Goal: Information Seeking & Learning: Learn about a topic

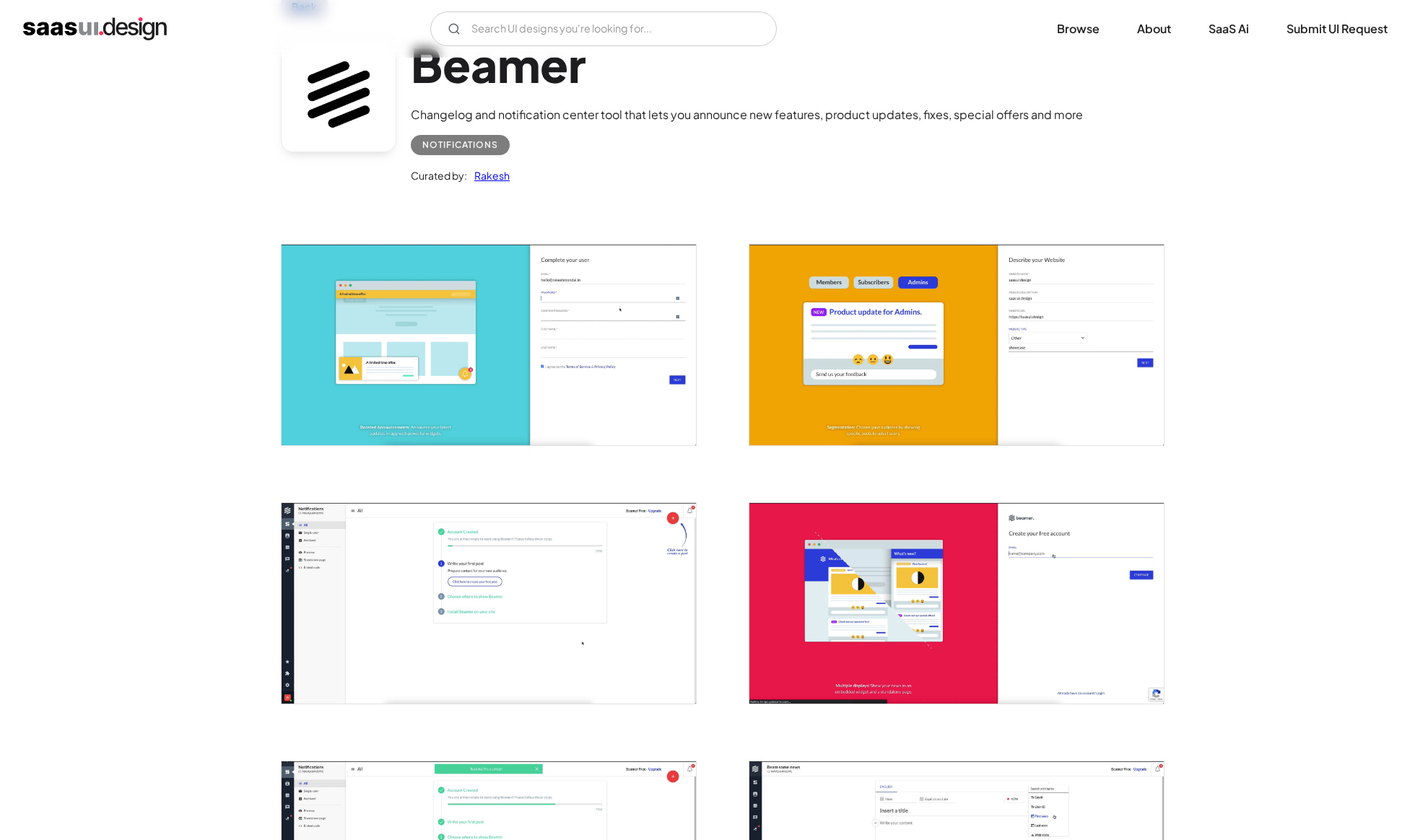
scroll to position [94, 0]
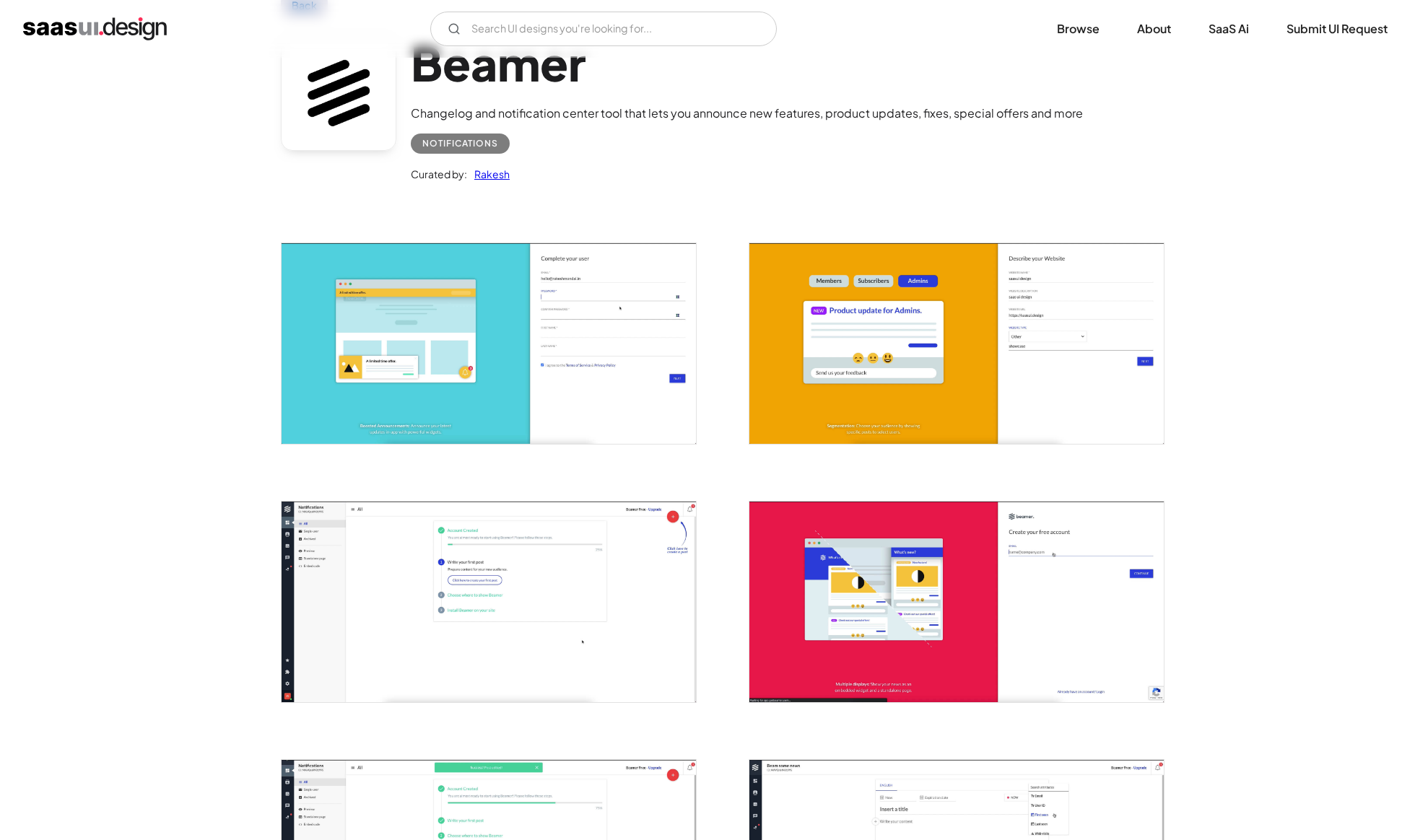
click at [432, 372] on img "open lightbox" at bounding box center [488, 343] width 414 height 201
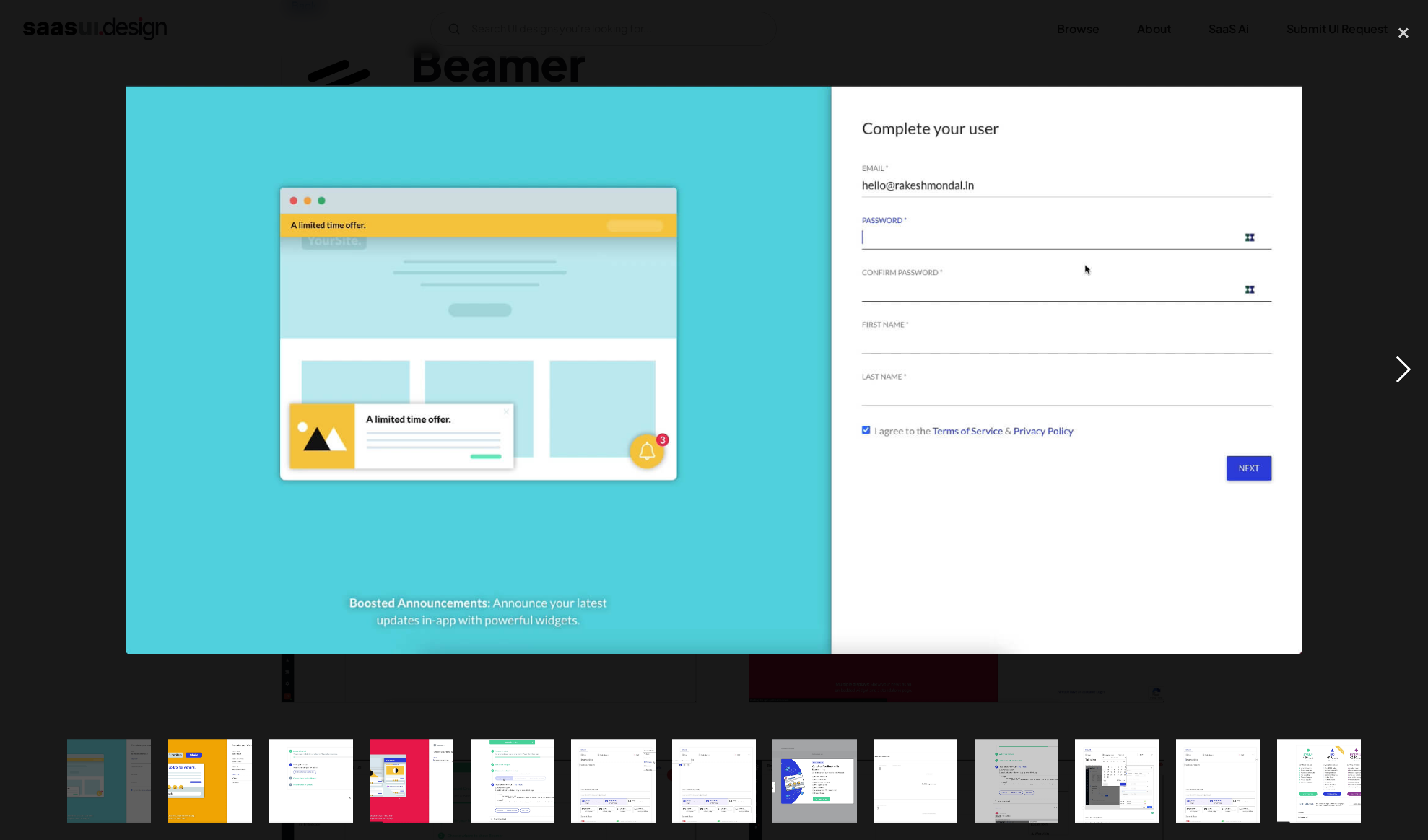
click at [1408, 366] on div "next image" at bounding box center [1403, 370] width 49 height 706
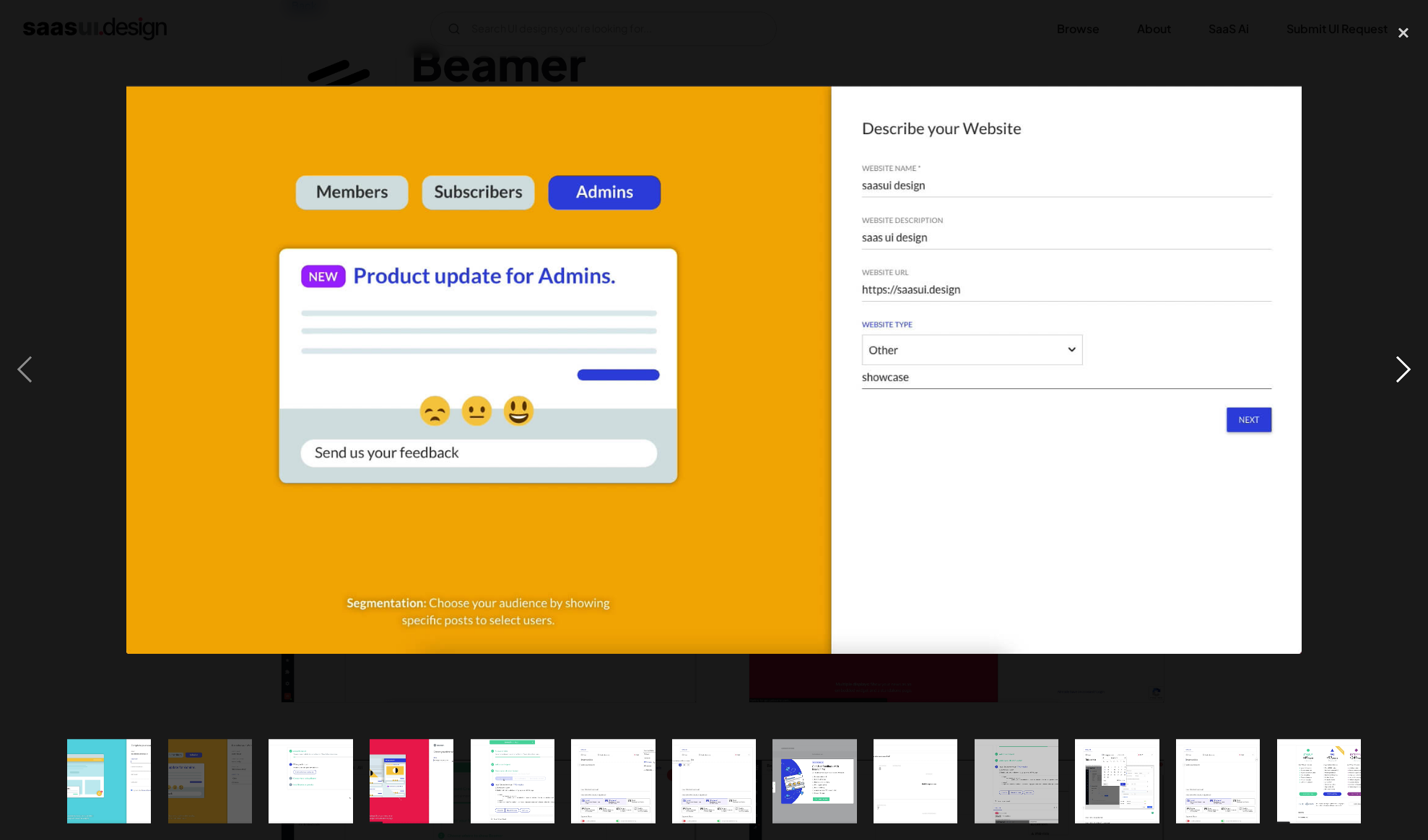
click at [1408, 366] on div "next image" at bounding box center [1403, 370] width 49 height 706
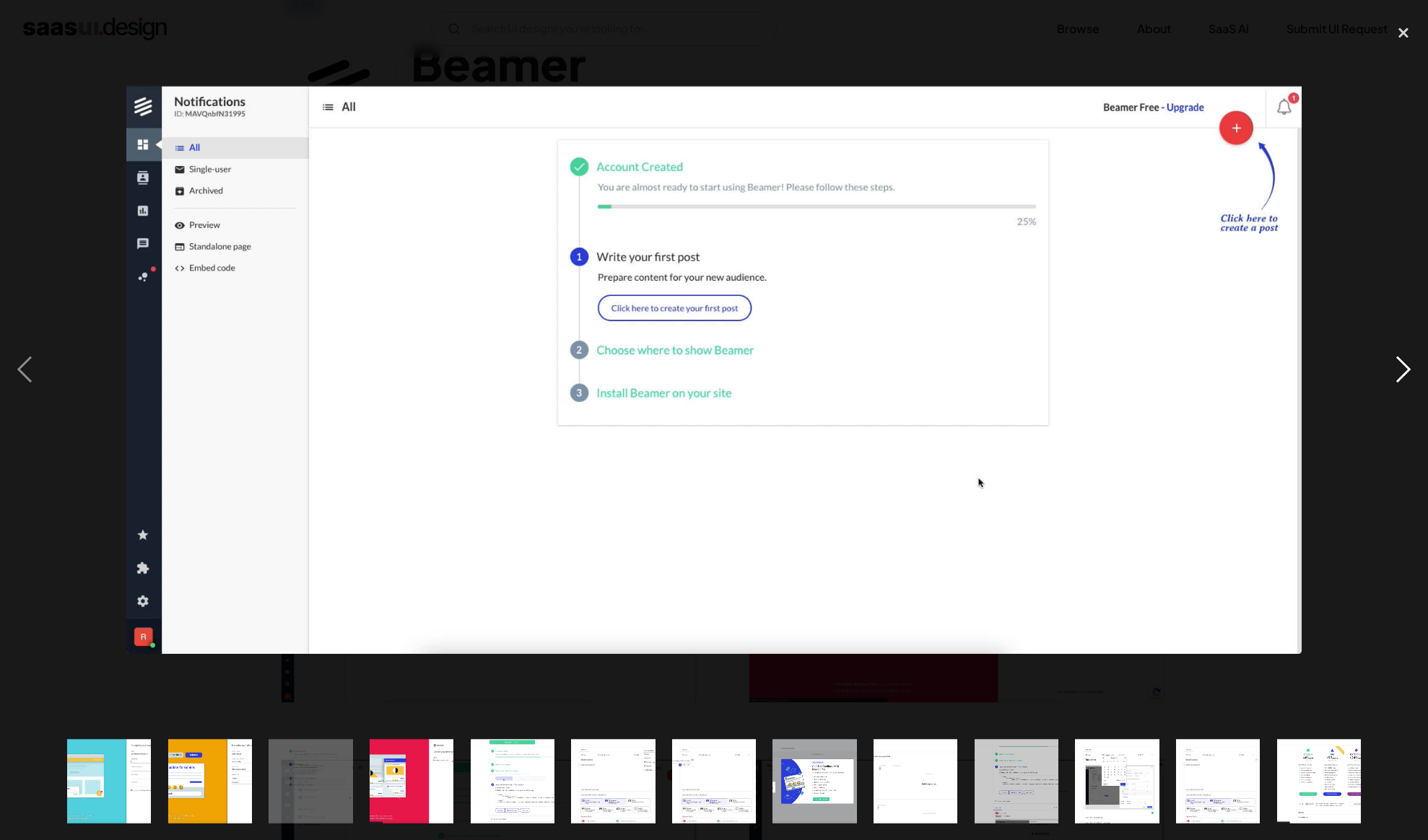
click at [1410, 368] on div "next image" at bounding box center [1403, 370] width 49 height 706
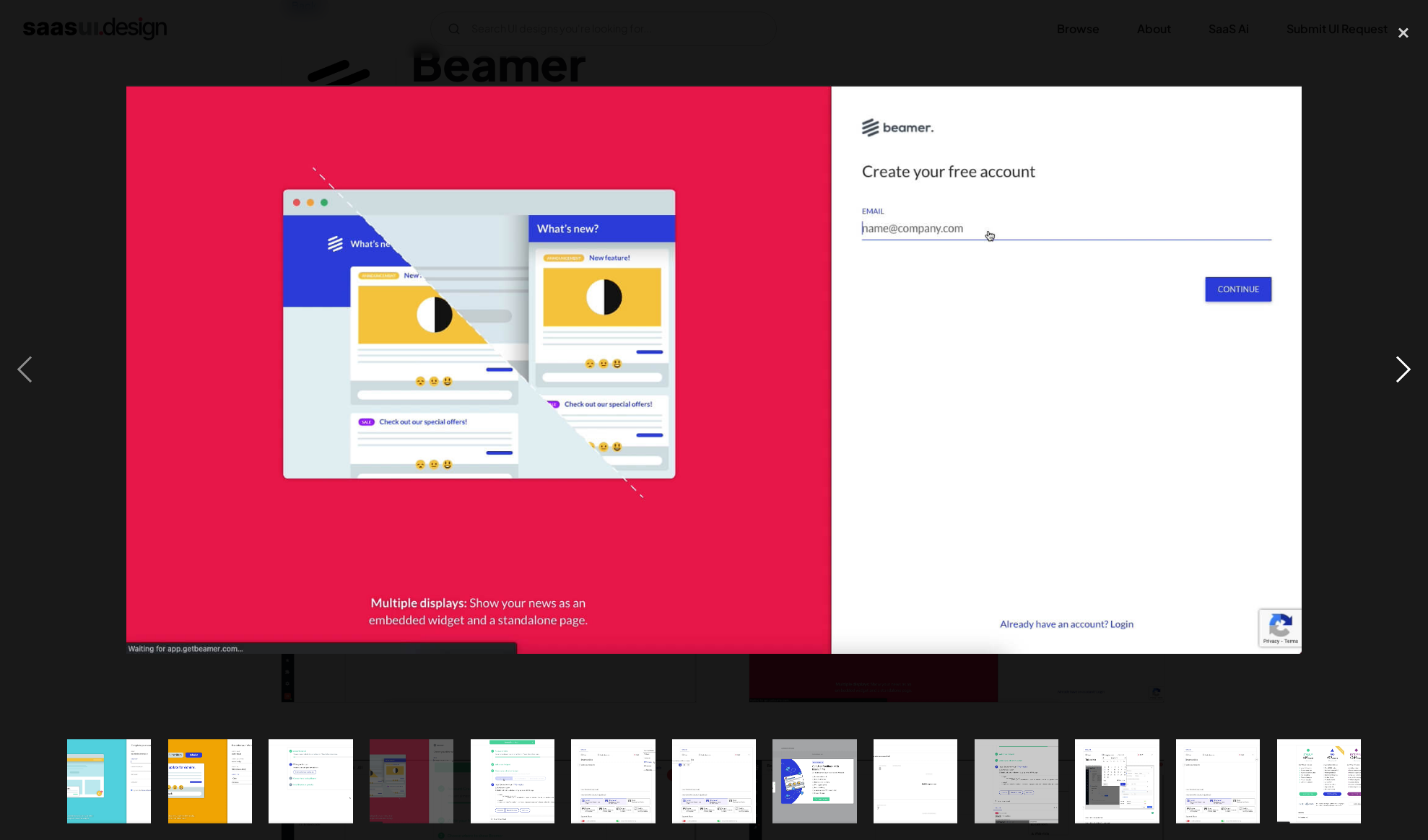
click at [1410, 368] on div "next image" at bounding box center [1403, 370] width 49 height 706
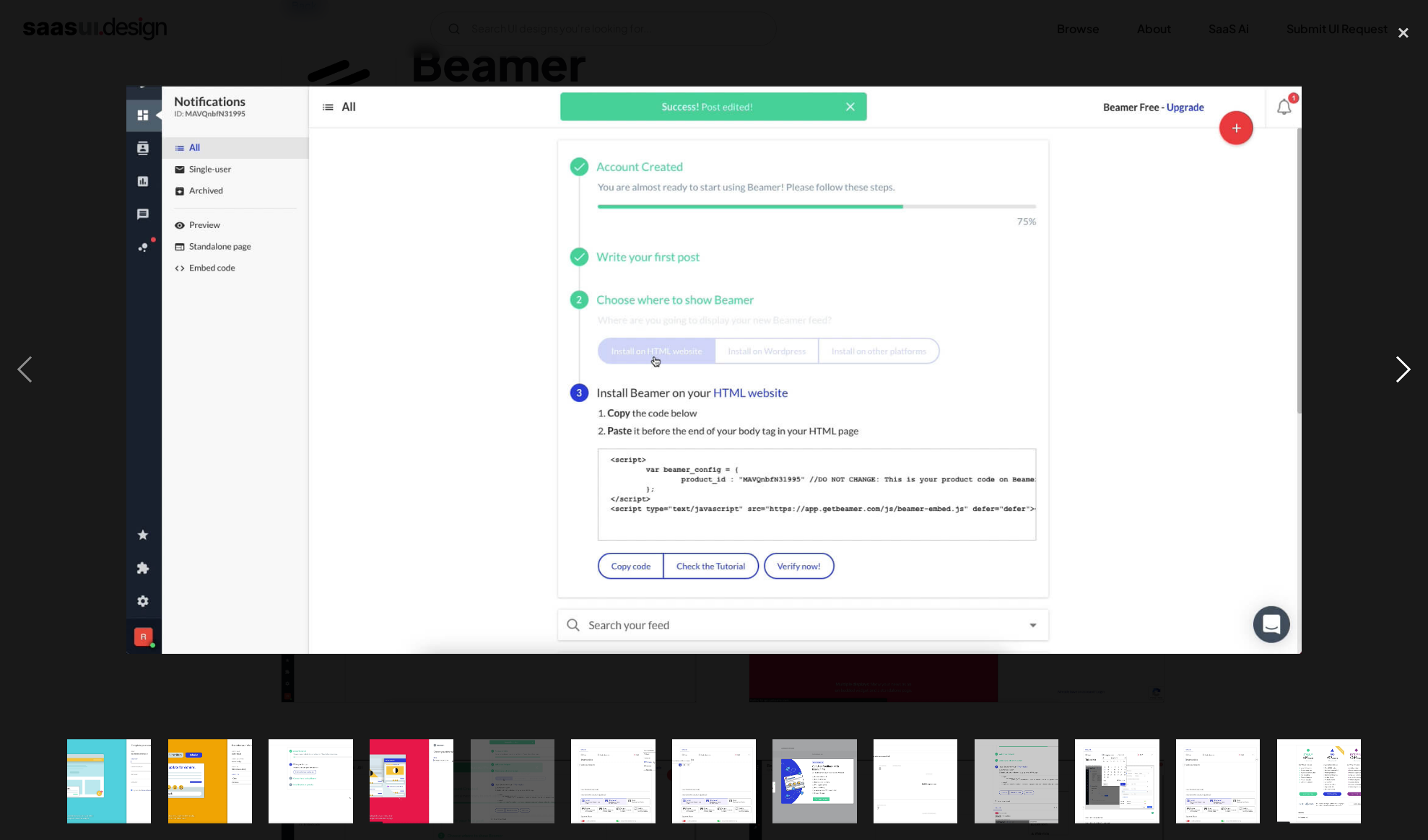
click at [1410, 368] on div "next image" at bounding box center [1403, 370] width 49 height 706
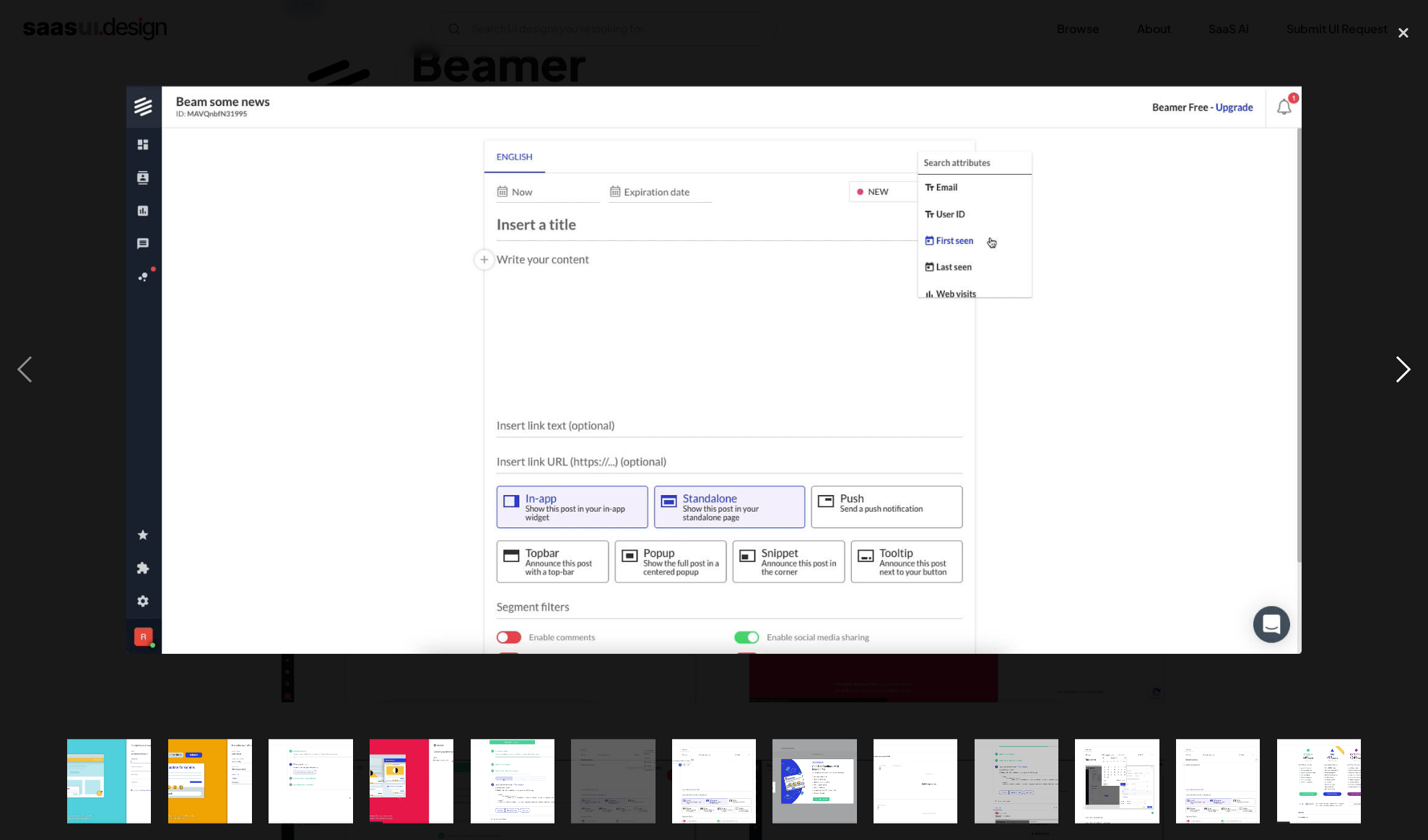
click at [1410, 368] on div "next image" at bounding box center [1403, 370] width 49 height 706
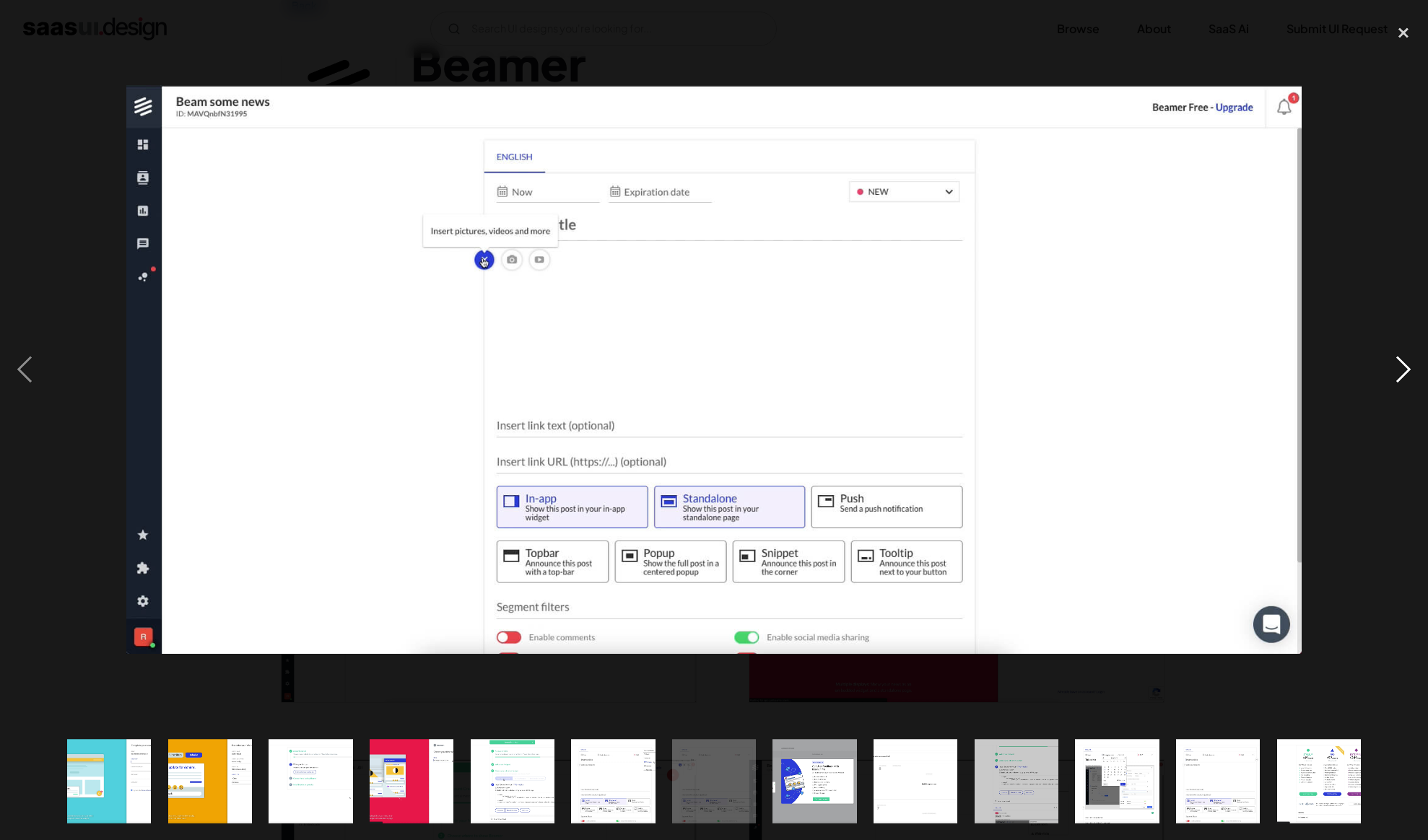
click at [1410, 368] on div "next image" at bounding box center [1403, 370] width 49 height 706
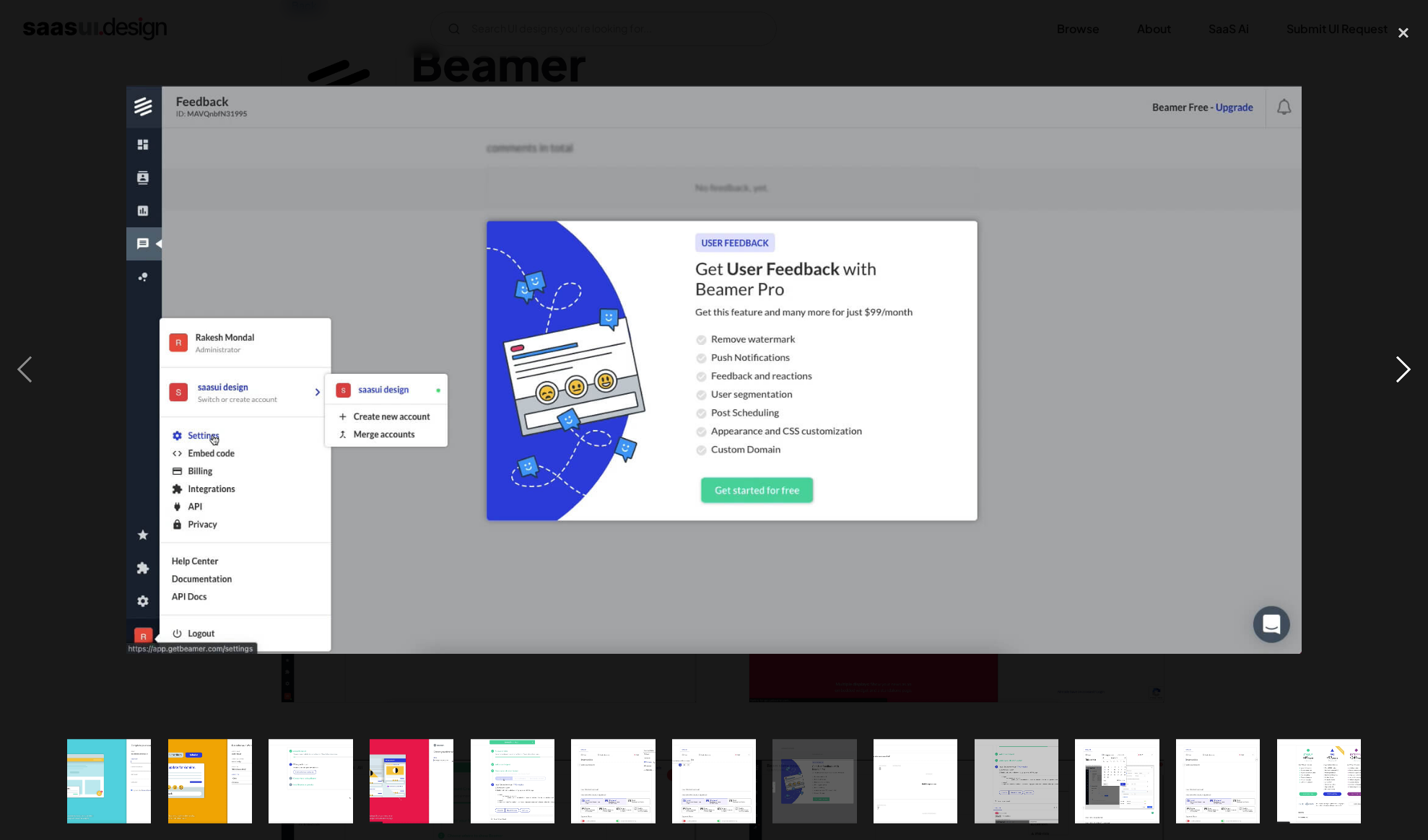
click at [1408, 368] on div "next image" at bounding box center [1403, 370] width 49 height 706
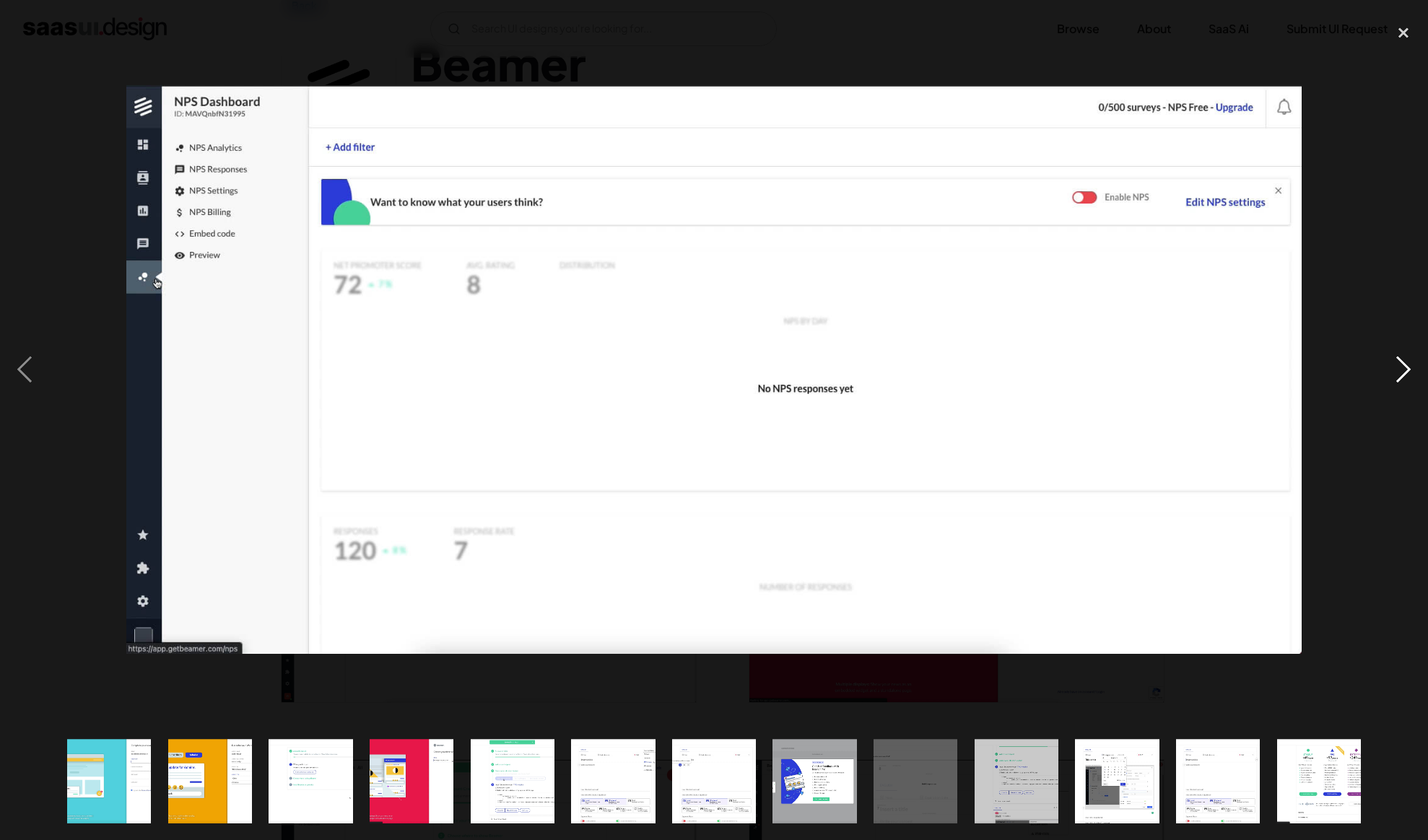
click at [1414, 368] on div "next image" at bounding box center [1403, 370] width 49 height 706
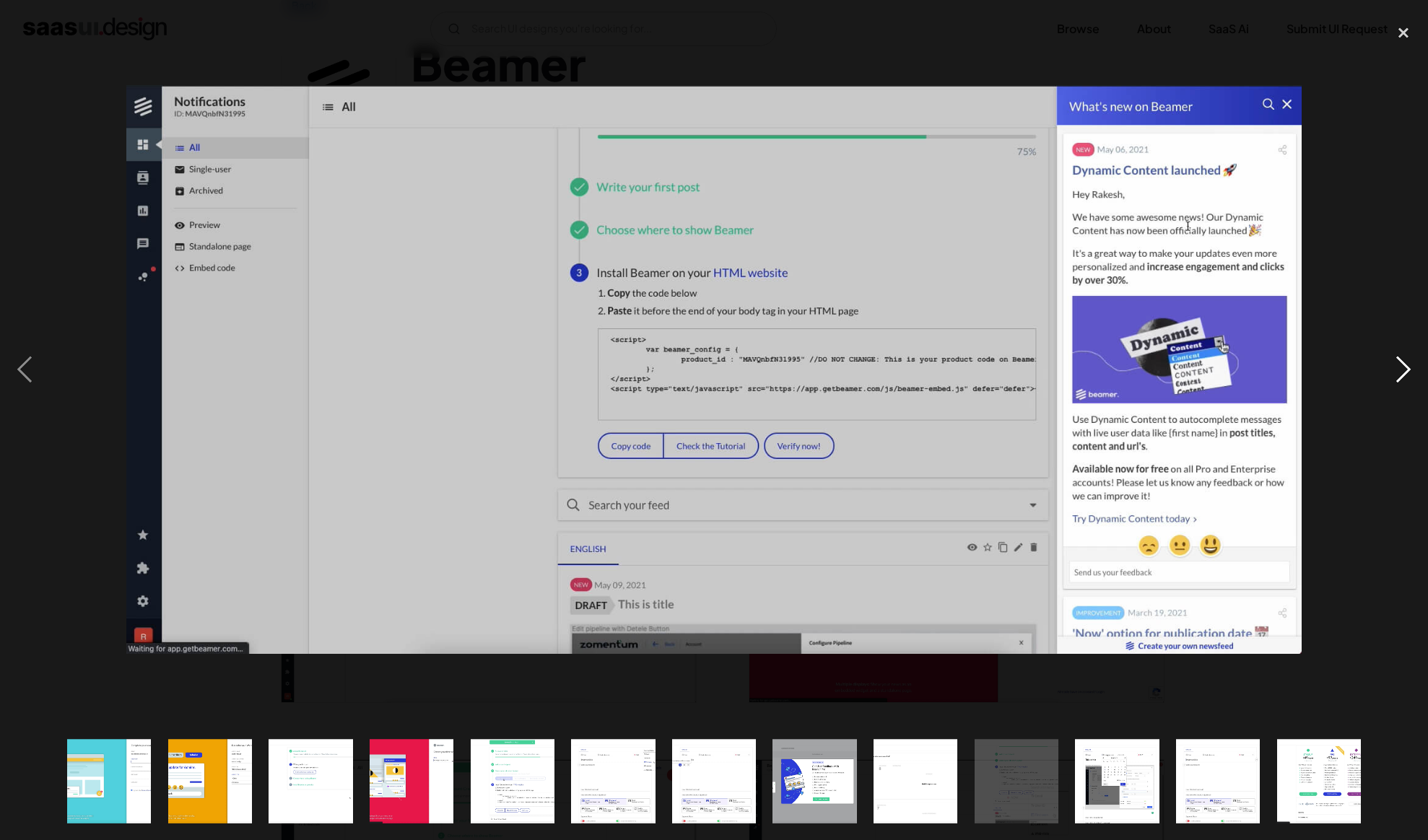
click at [1414, 370] on div "next image" at bounding box center [1403, 370] width 49 height 706
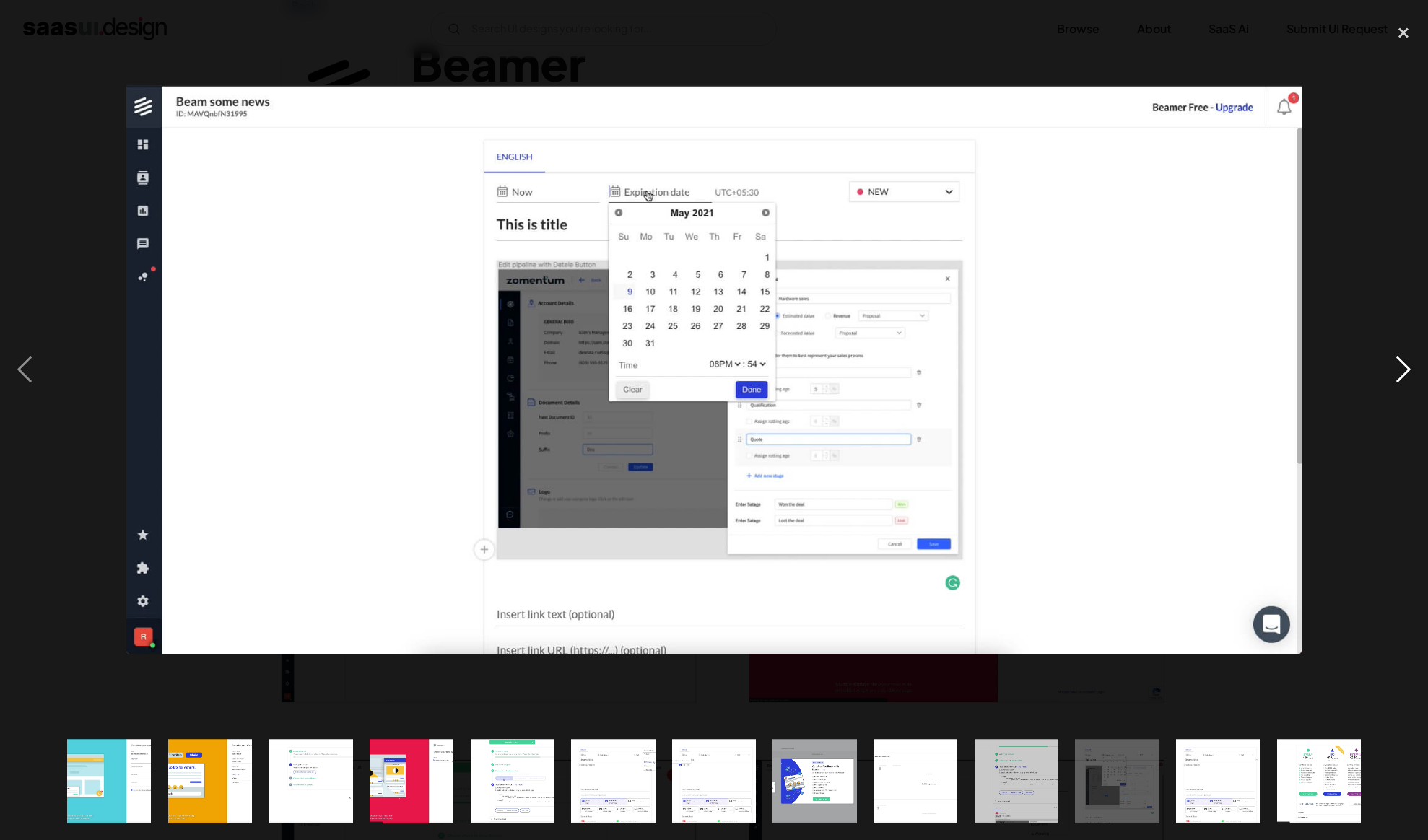
click at [1414, 371] on div "next image" at bounding box center [1403, 370] width 49 height 706
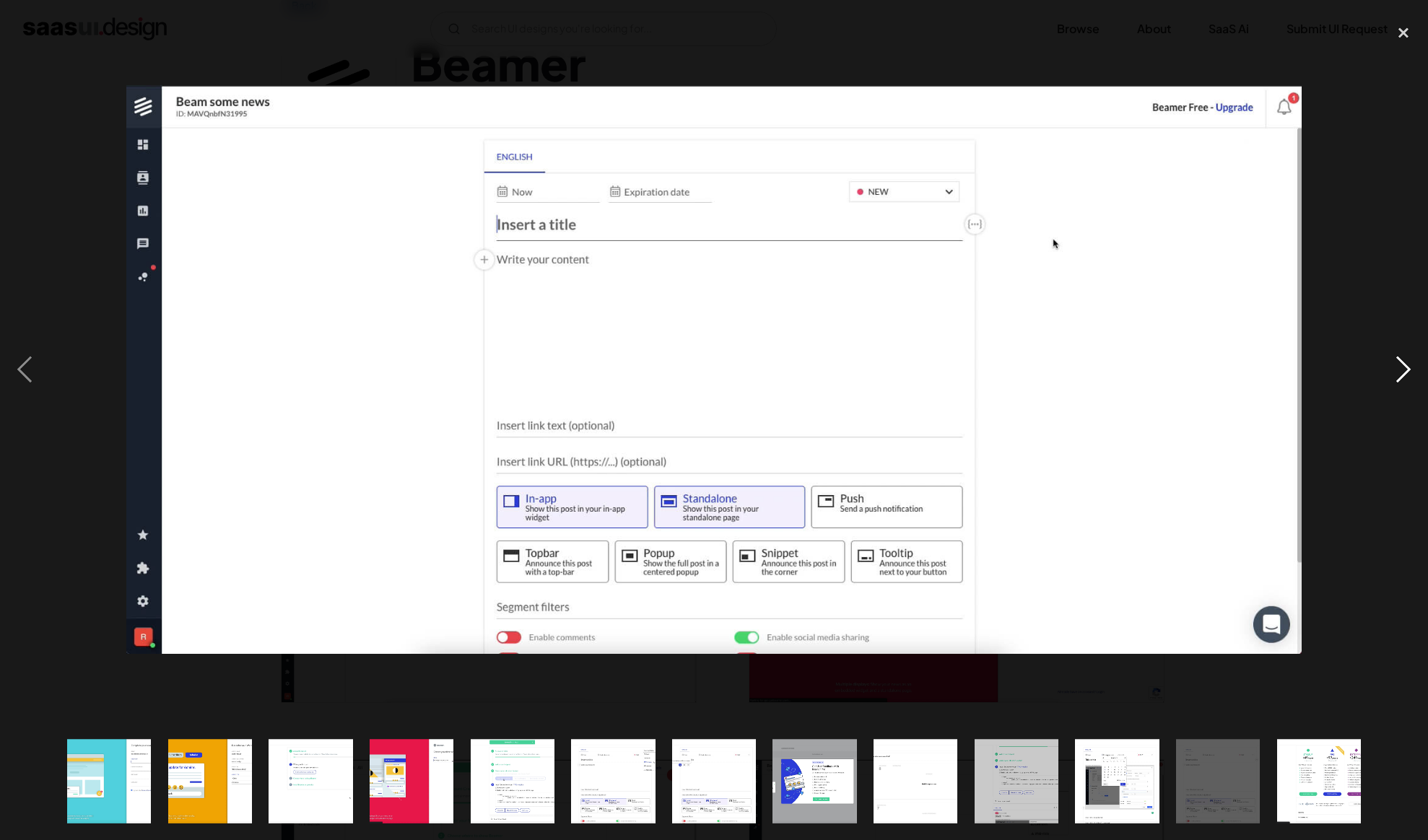
click at [1414, 371] on div "next image" at bounding box center [1403, 370] width 49 height 706
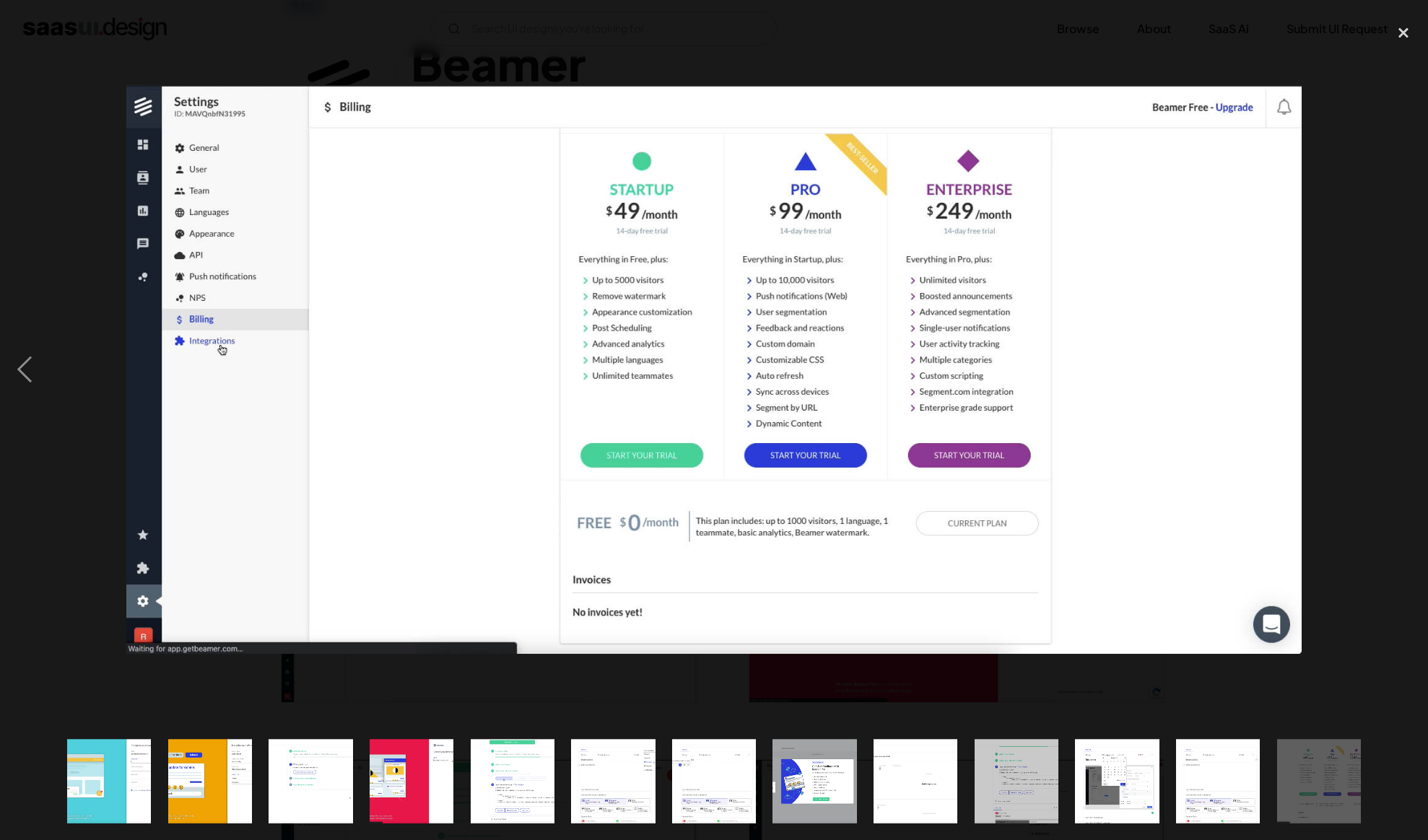
click at [1414, 371] on div "next image" at bounding box center [1403, 370] width 49 height 706
click at [1415, 16] on div at bounding box center [714, 420] width 1428 height 840
click at [1397, 39] on div "close lightbox" at bounding box center [1403, 32] width 49 height 31
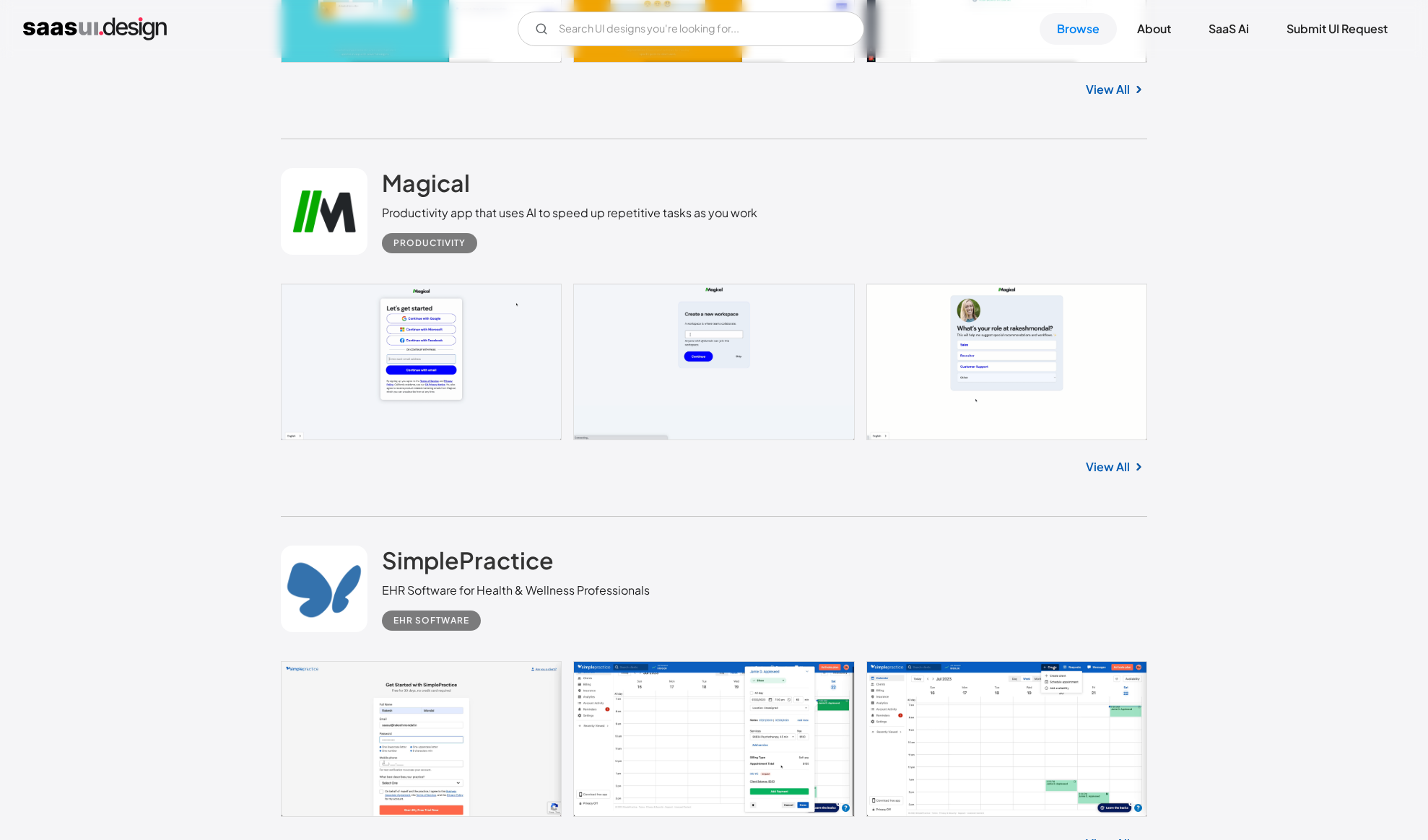
scroll to position [1954, 0]
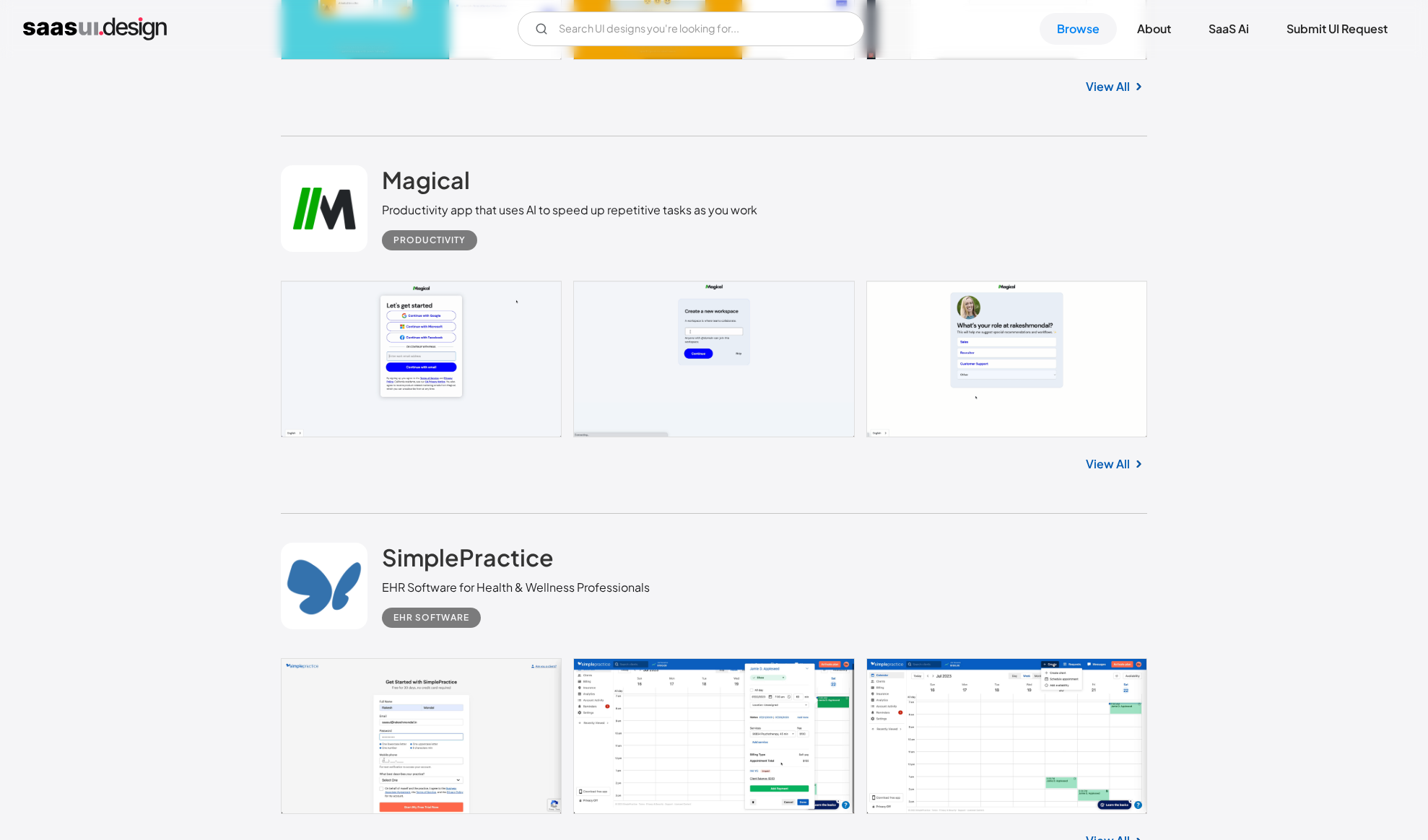
click at [457, 362] on link at bounding box center [714, 358] width 867 height 156
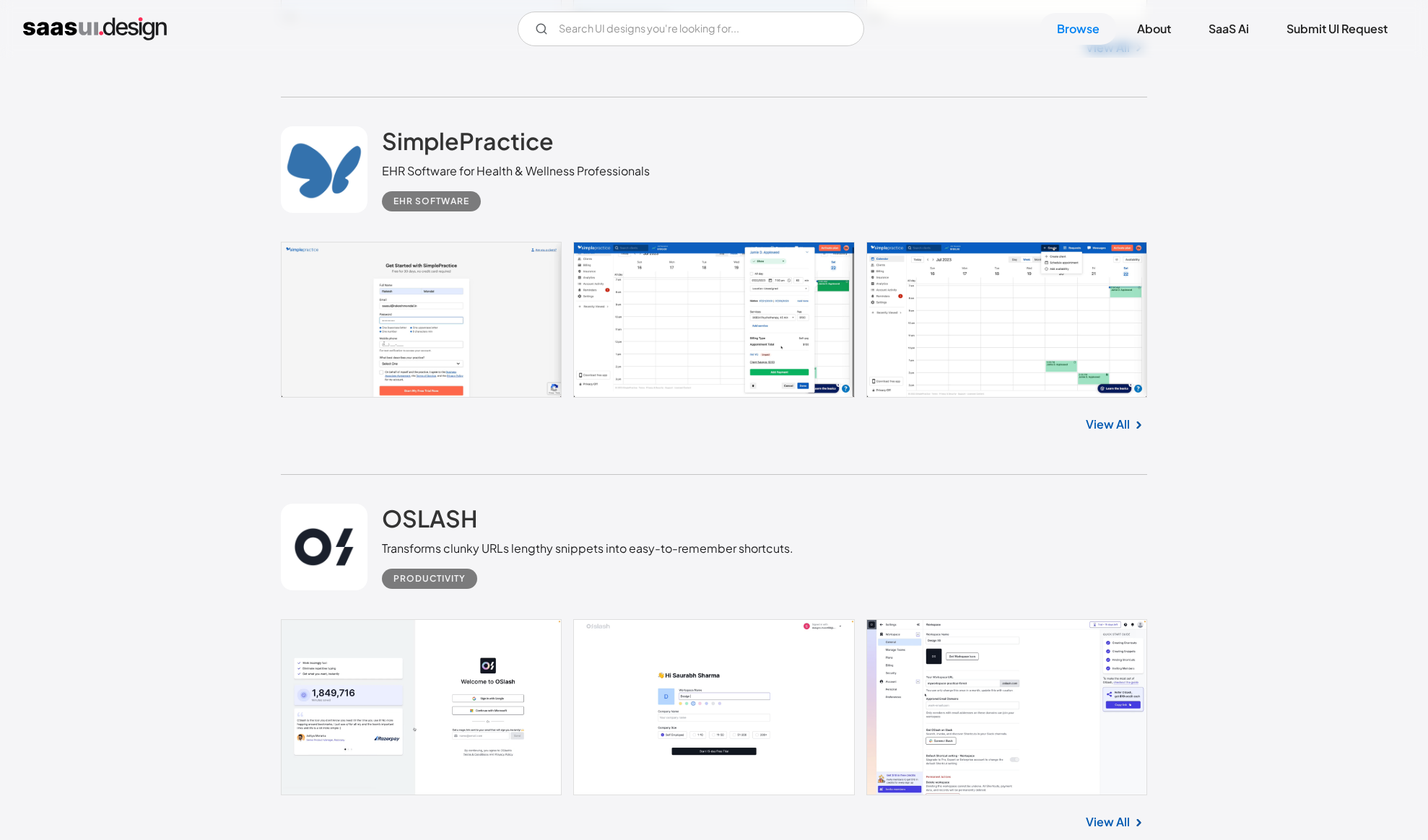
scroll to position [2356, 0]
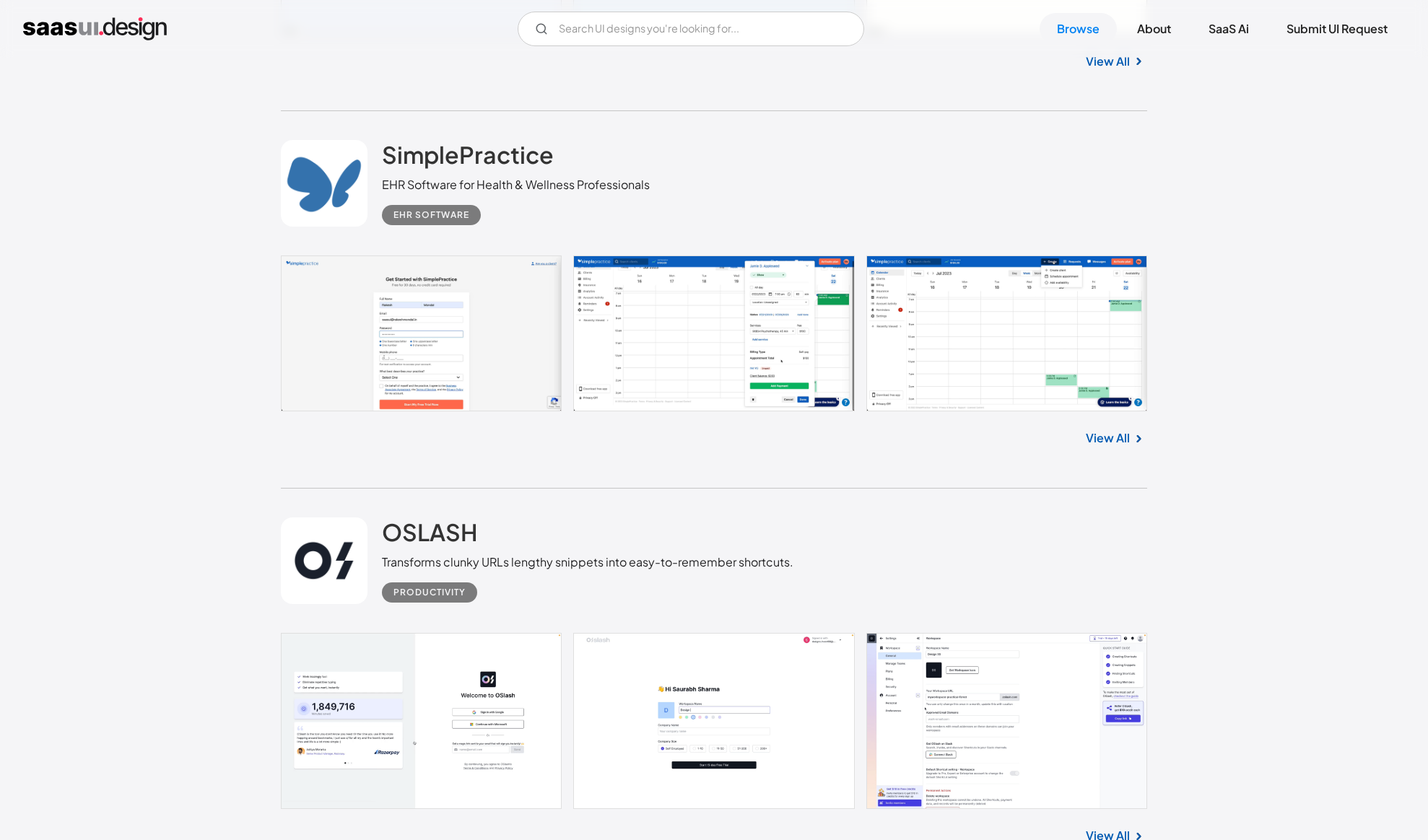
click at [405, 384] on link at bounding box center [714, 332] width 867 height 156
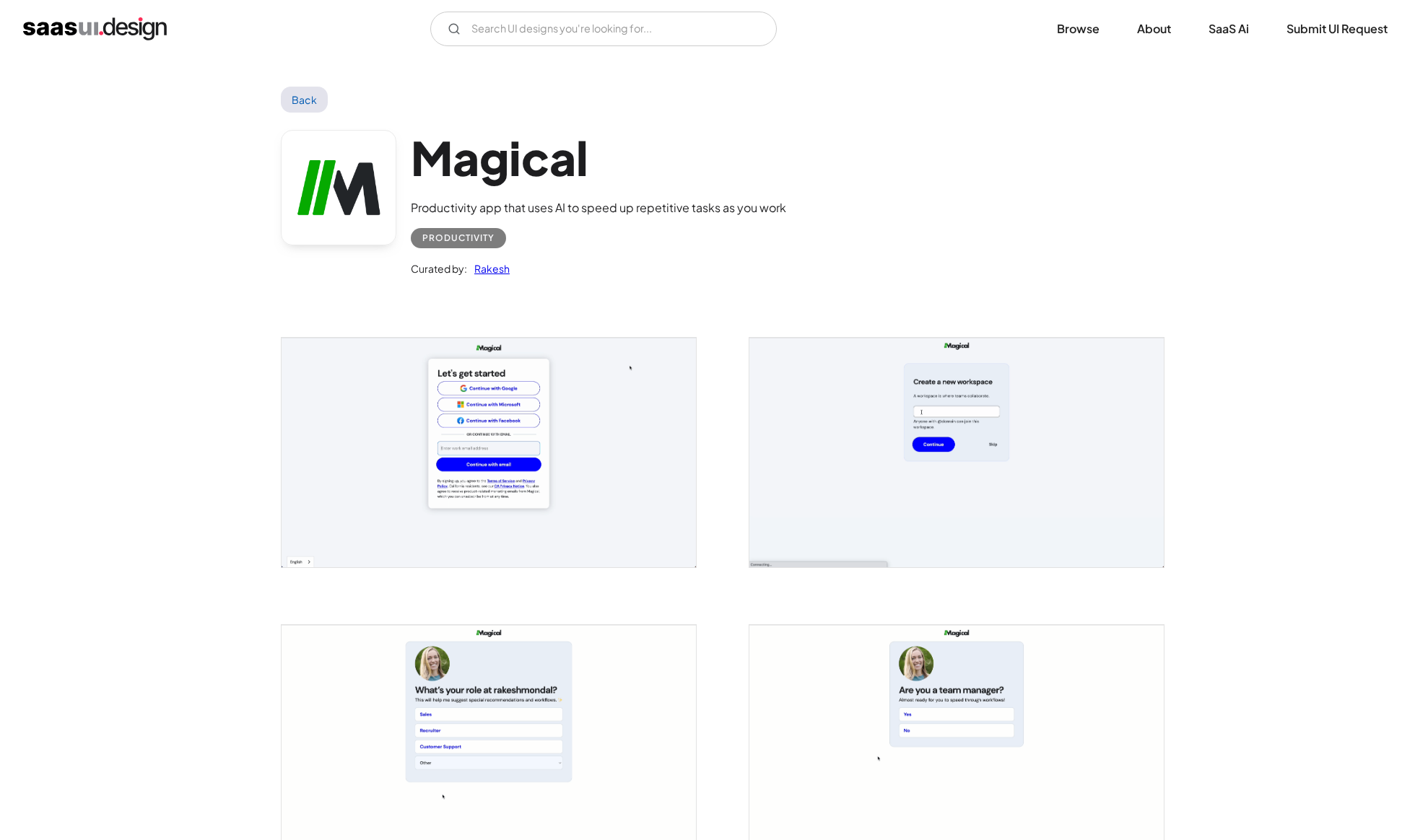
click at [497, 440] on img "open lightbox" at bounding box center [488, 452] width 414 height 230
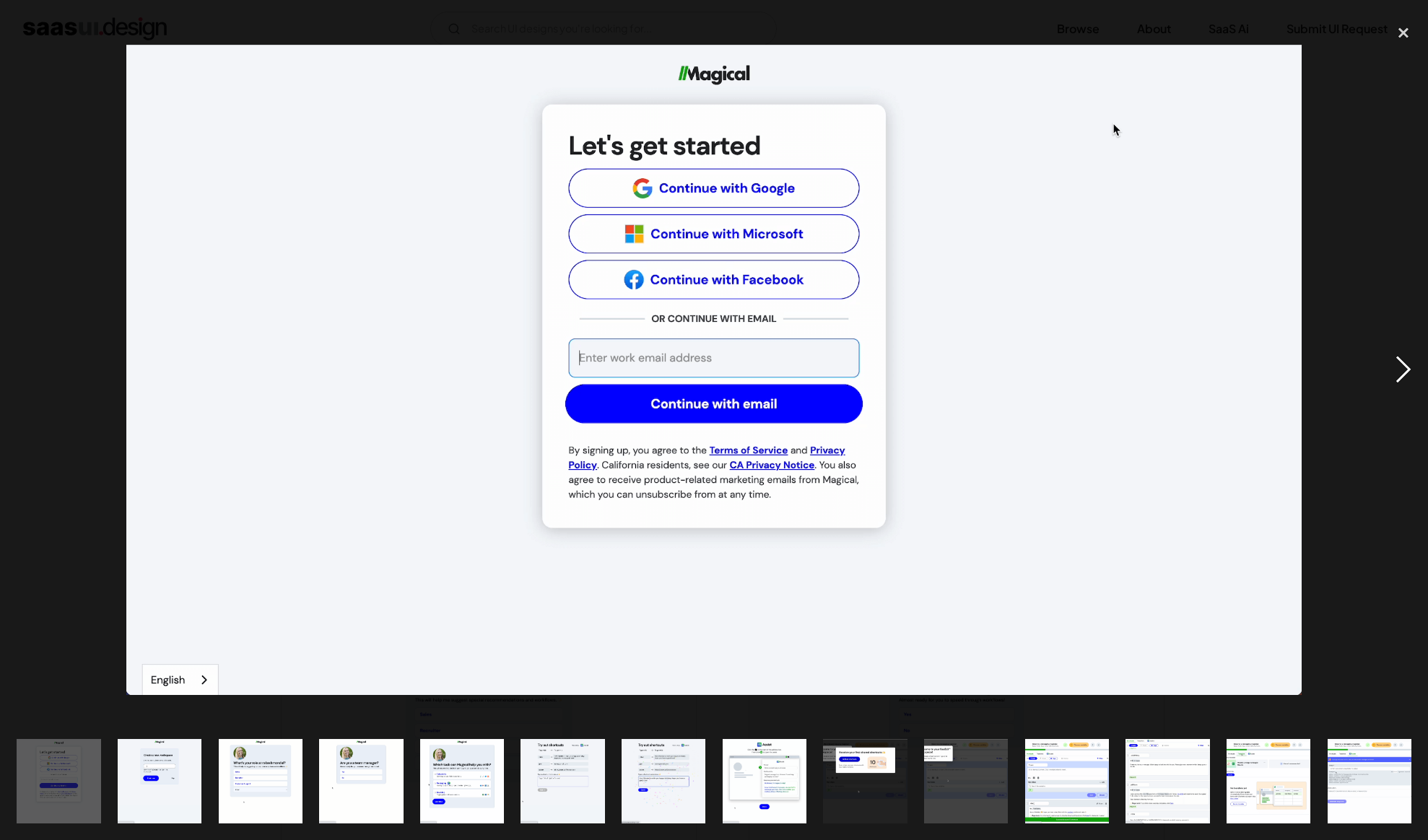
click at [1415, 384] on div "next image" at bounding box center [1403, 370] width 49 height 706
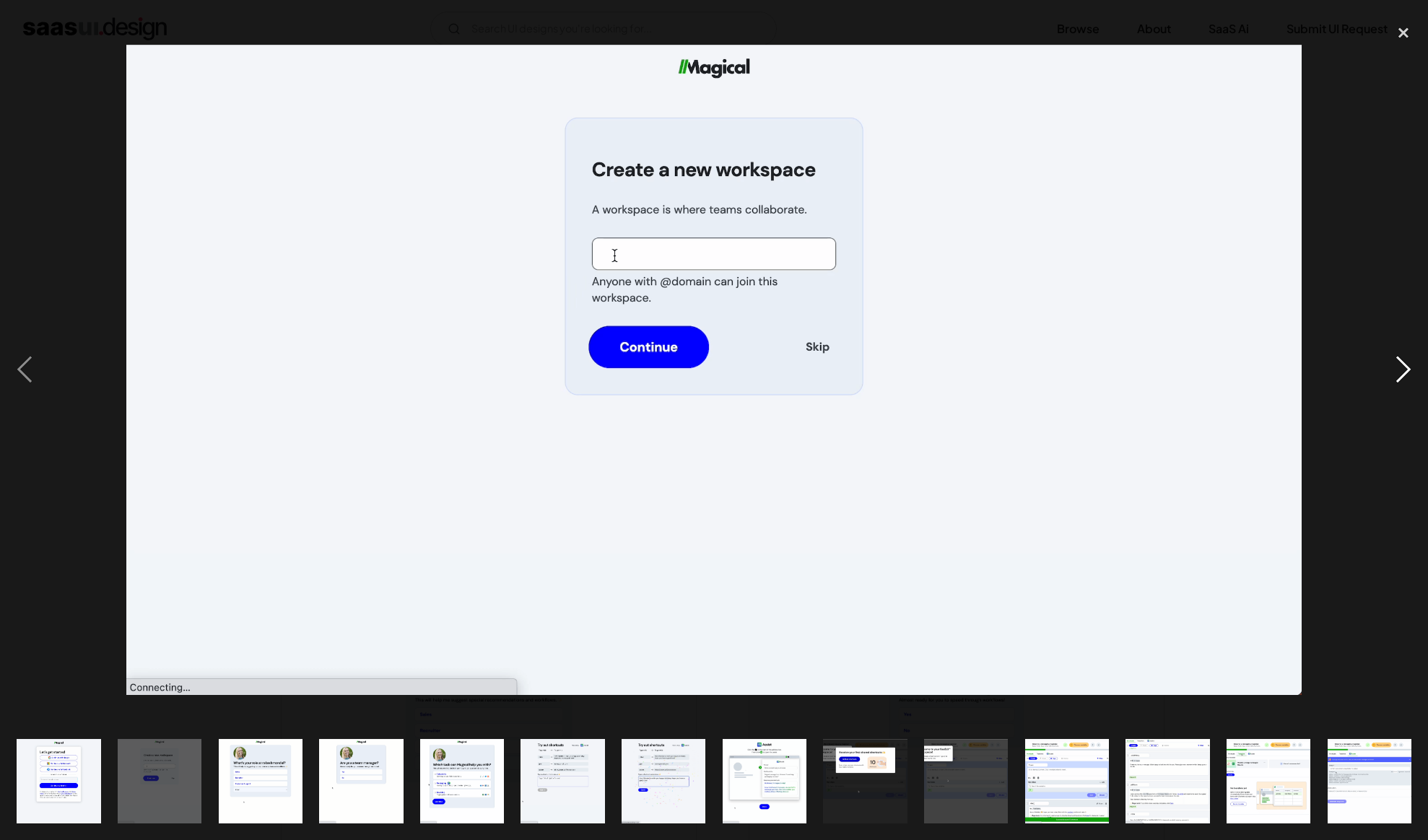
click at [1415, 384] on div "next image" at bounding box center [1403, 370] width 49 height 706
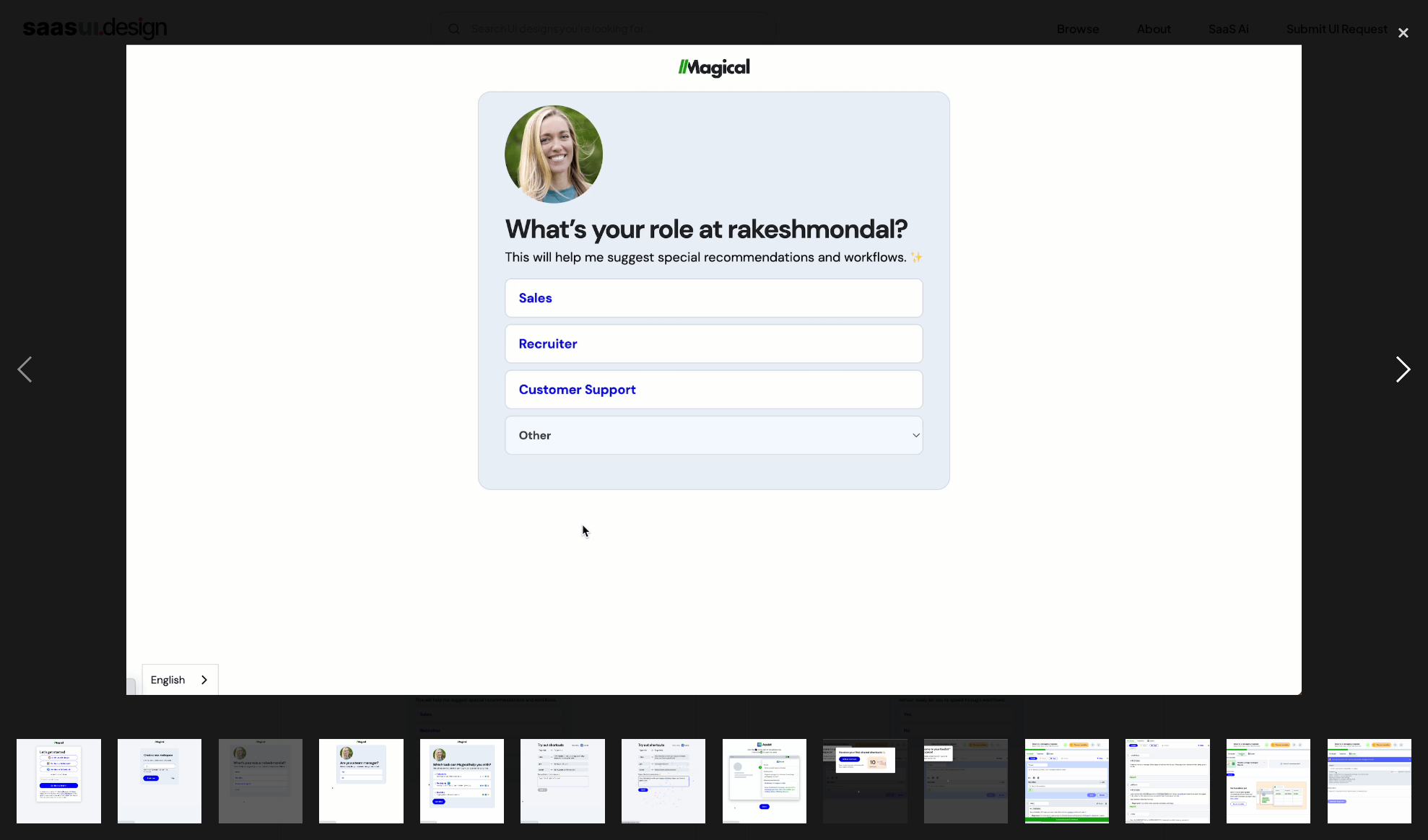
click at [1415, 384] on div "next image" at bounding box center [1403, 370] width 49 height 706
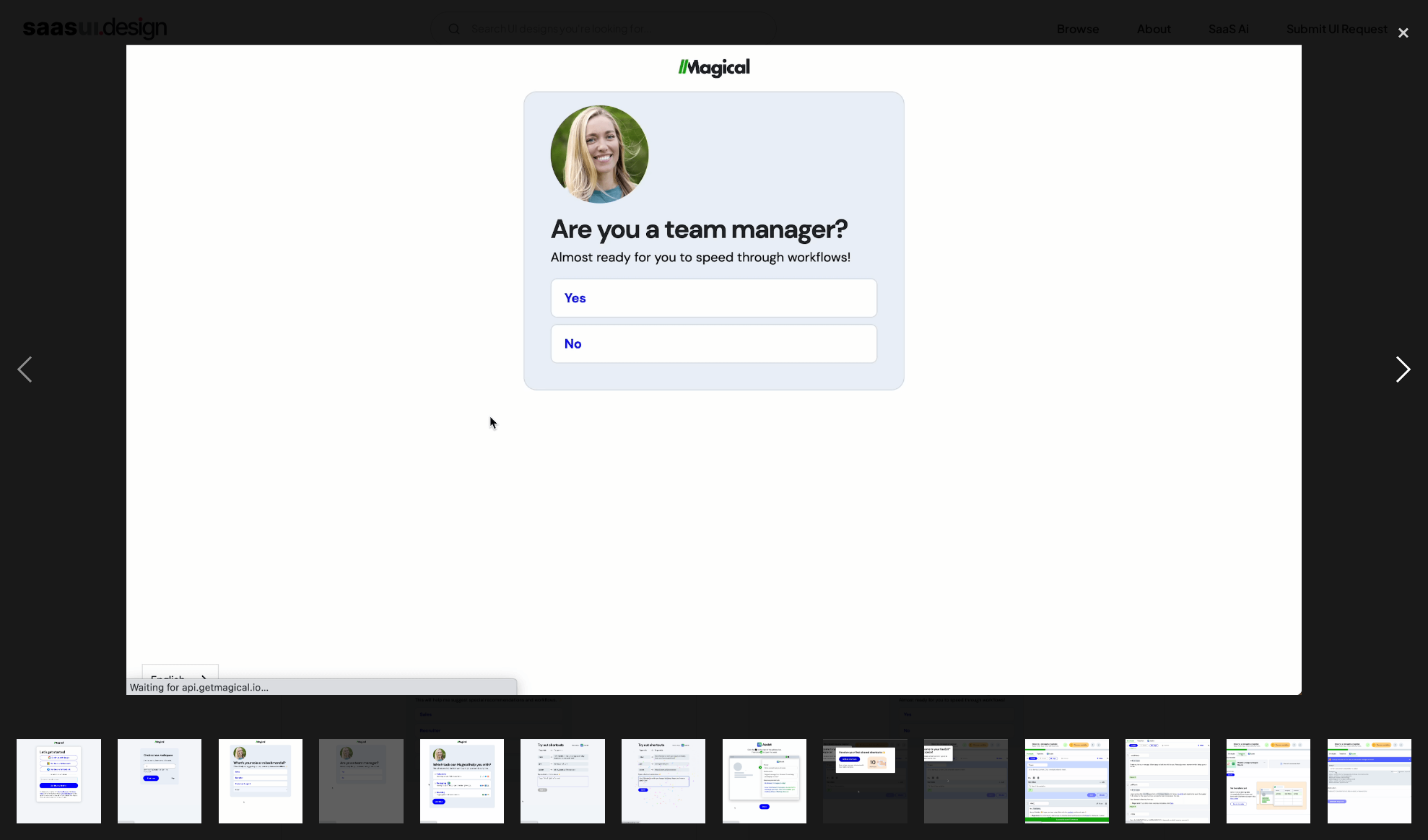
click at [1415, 384] on div "next image" at bounding box center [1403, 370] width 49 height 706
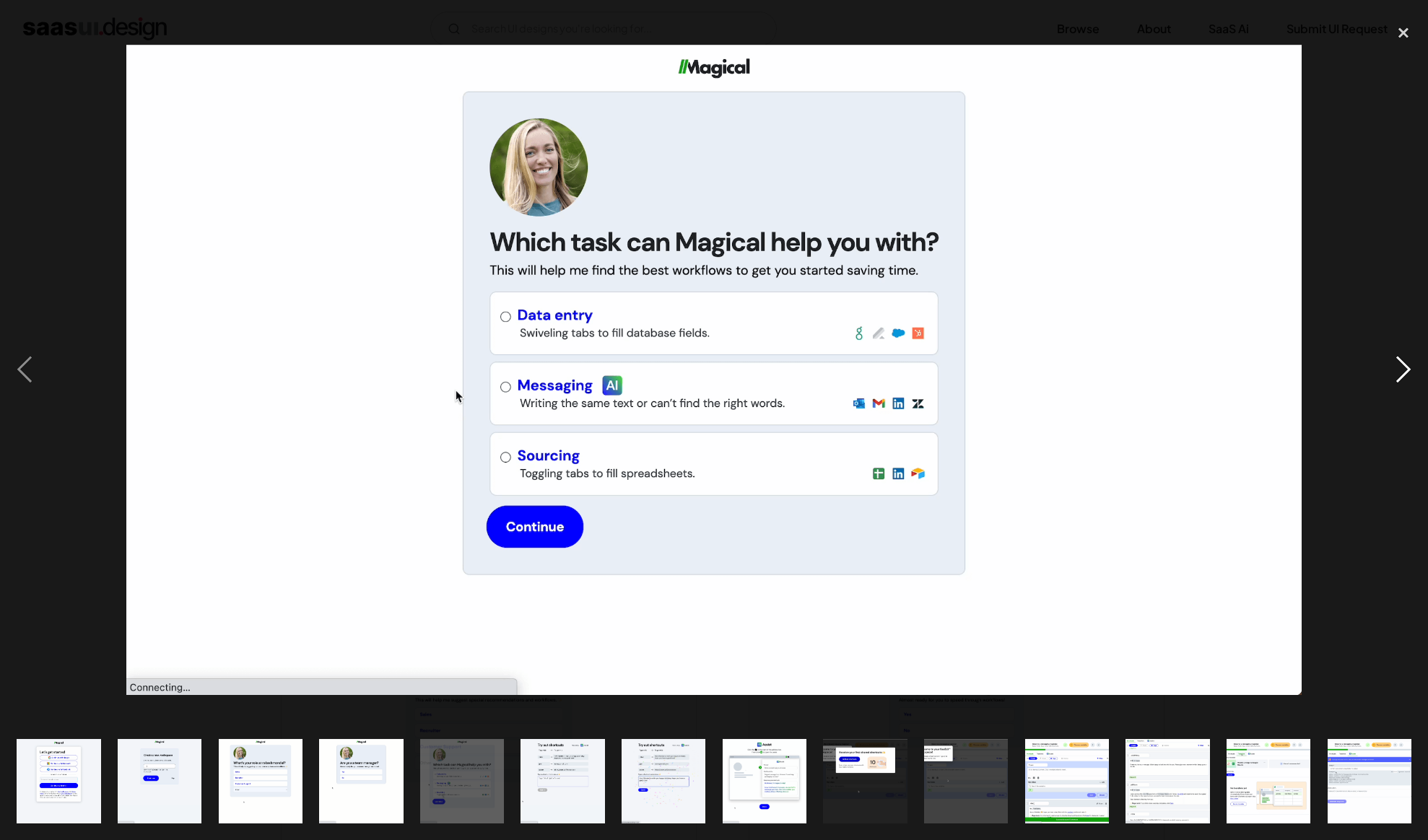
click at [1415, 384] on div "next image" at bounding box center [1403, 370] width 49 height 706
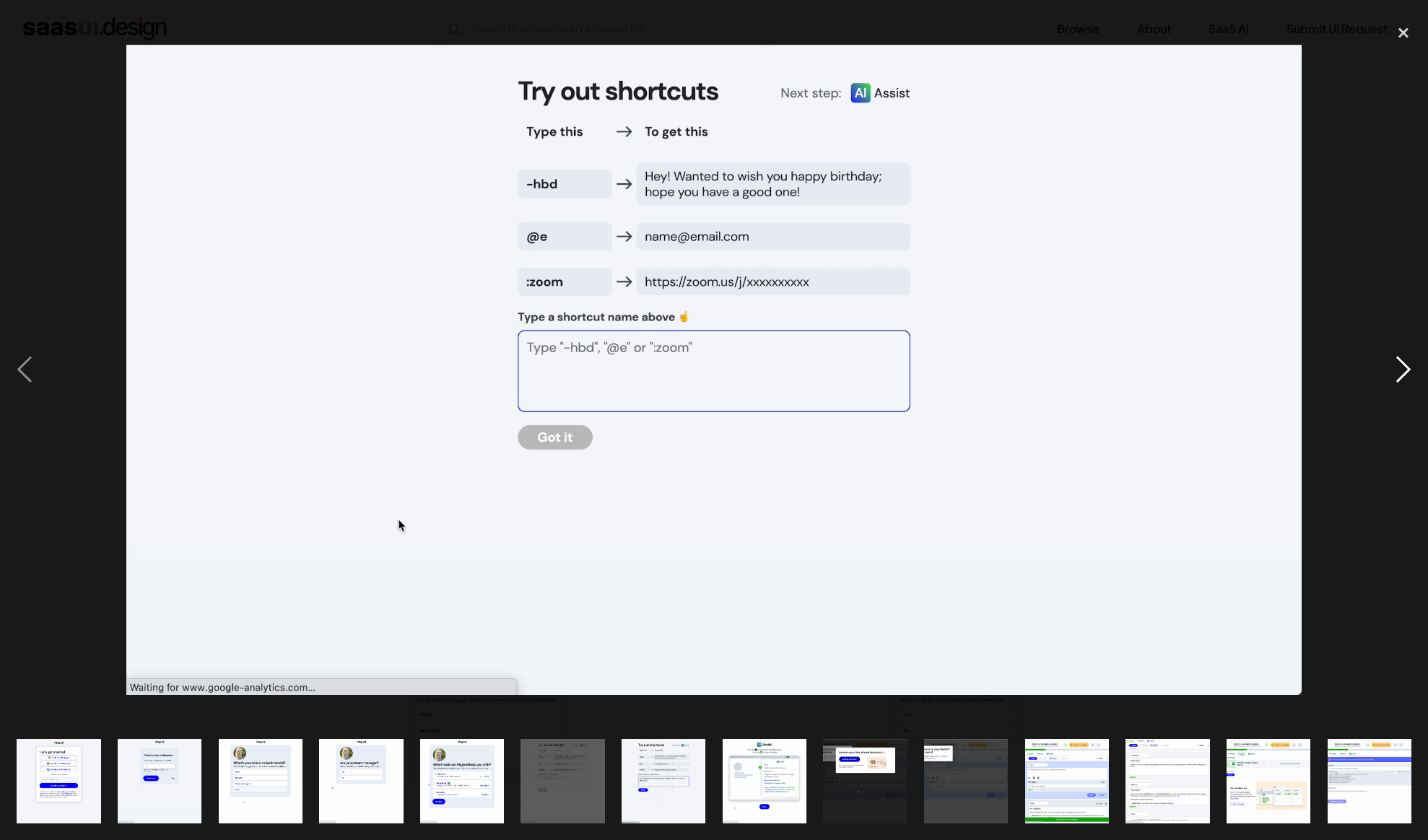
click at [1415, 384] on div "next image" at bounding box center [1403, 370] width 49 height 706
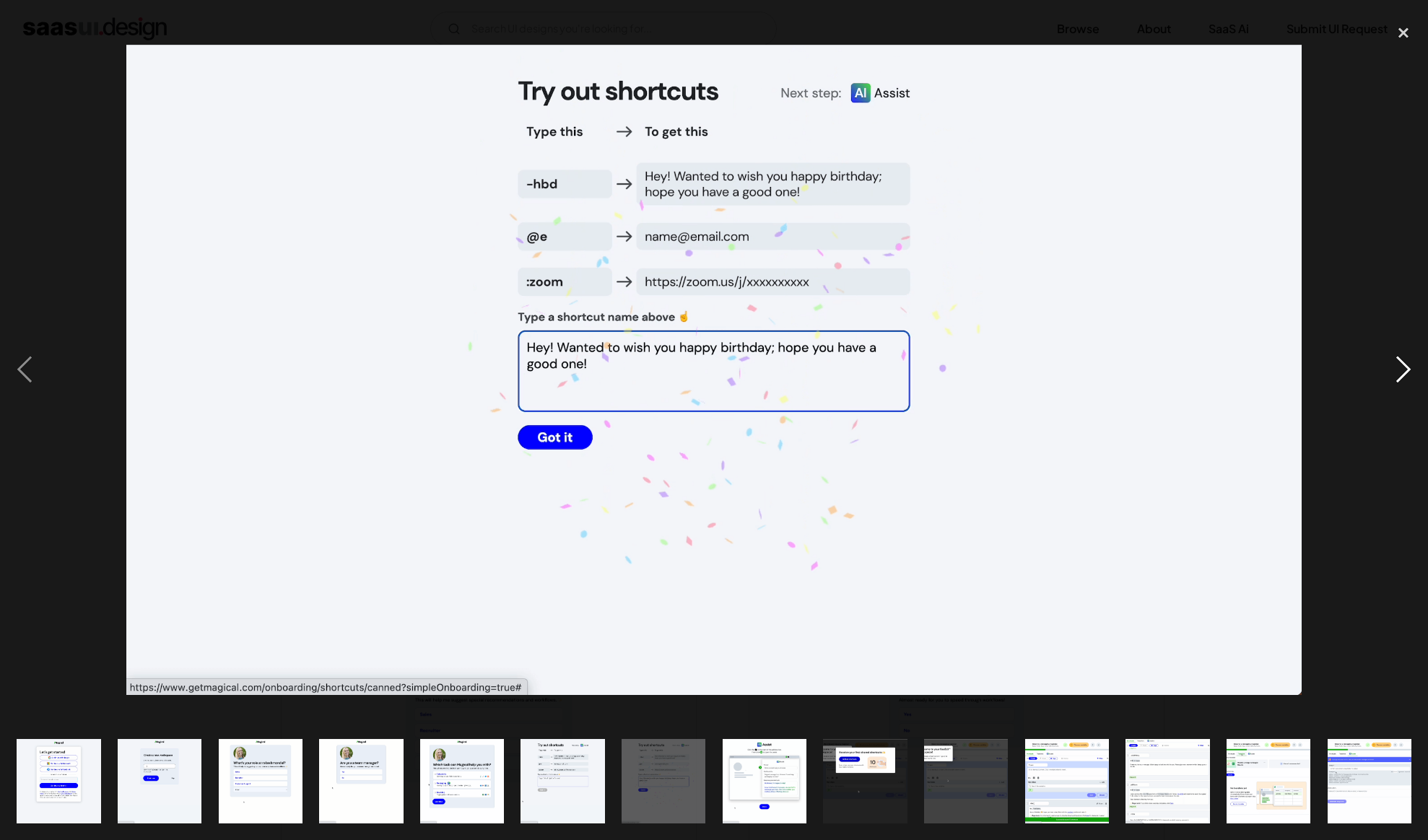
click at [1415, 384] on div "next image" at bounding box center [1403, 370] width 49 height 706
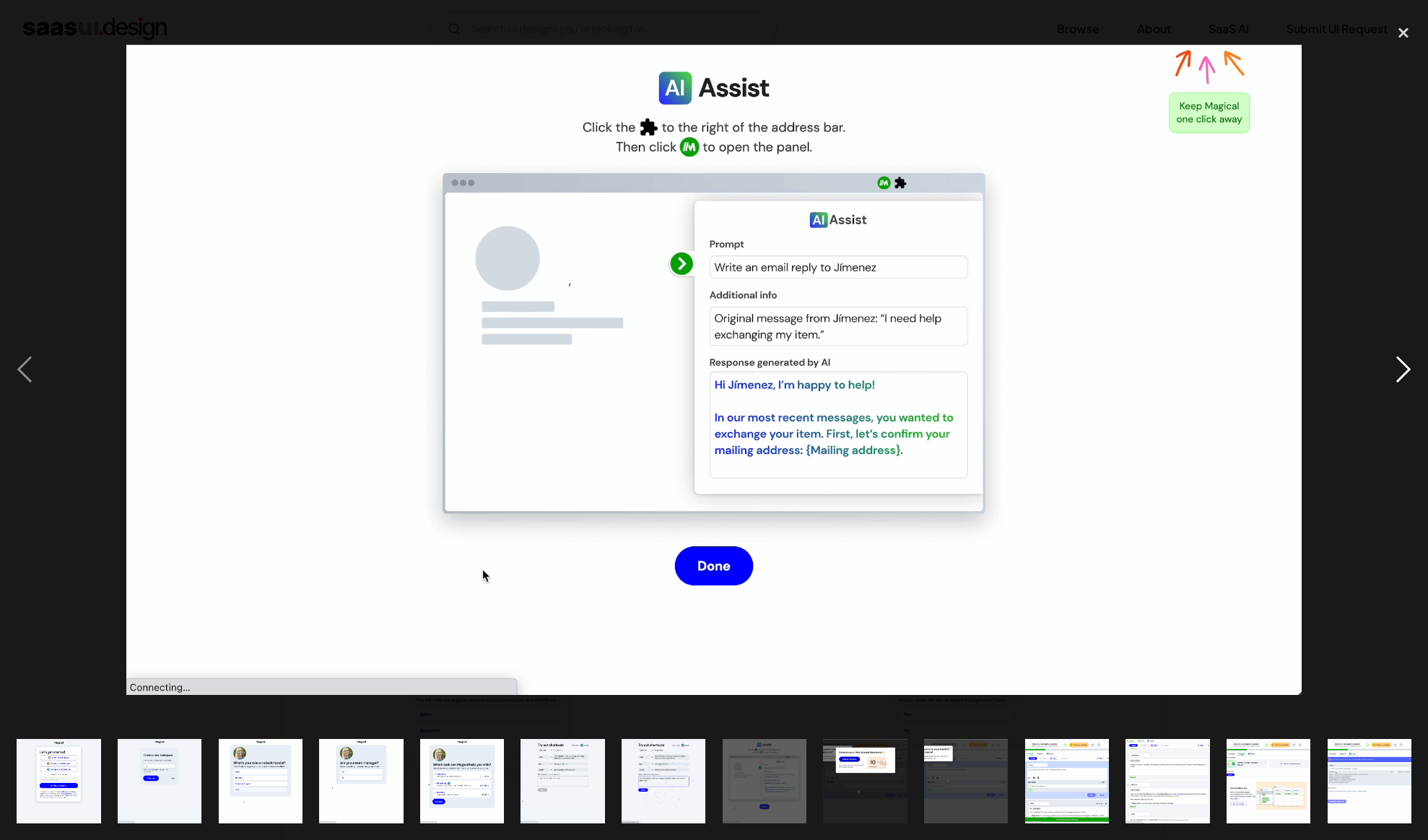
click at [1415, 384] on div "next image" at bounding box center [1403, 370] width 49 height 706
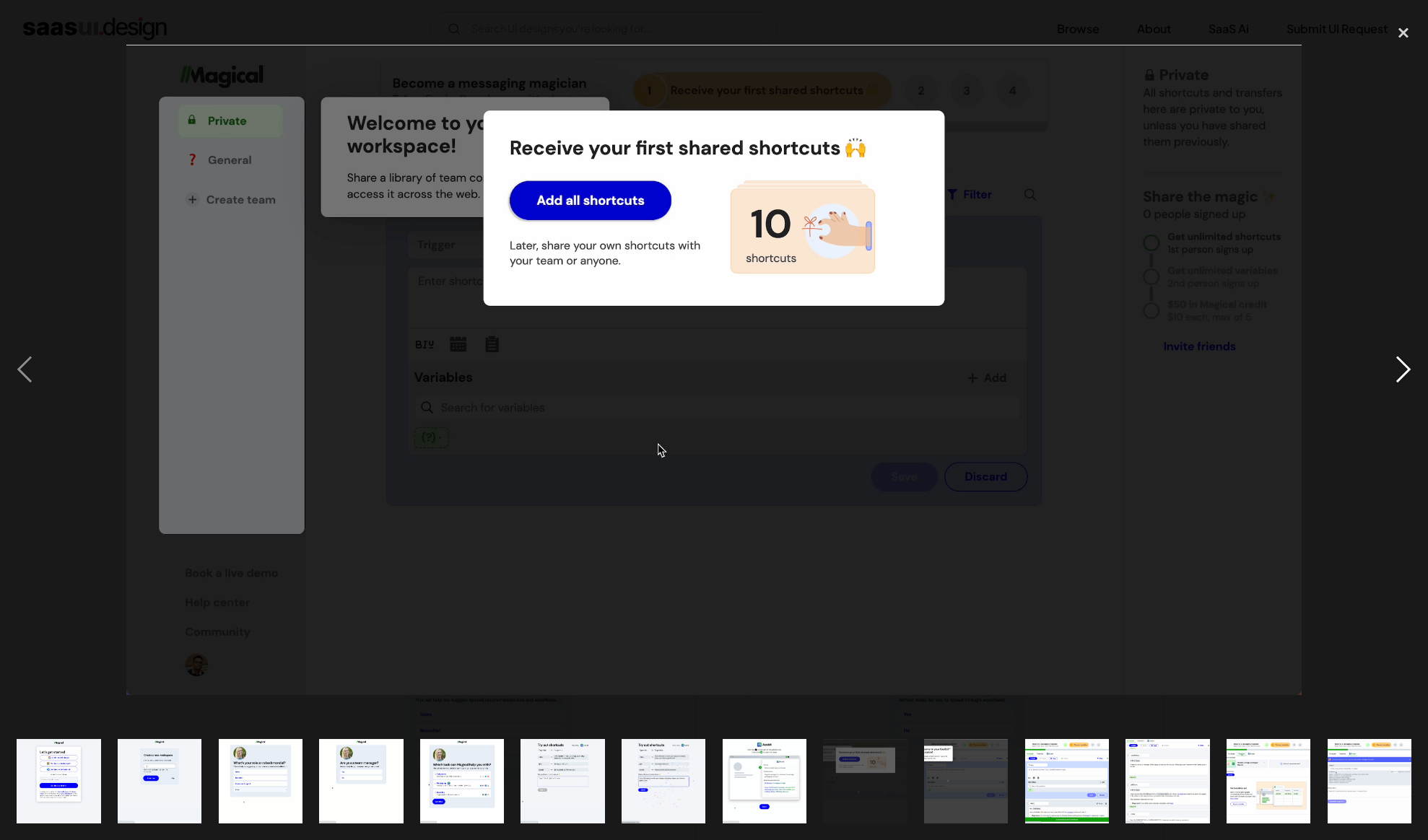
click at [1415, 384] on div "next image" at bounding box center [1403, 370] width 49 height 706
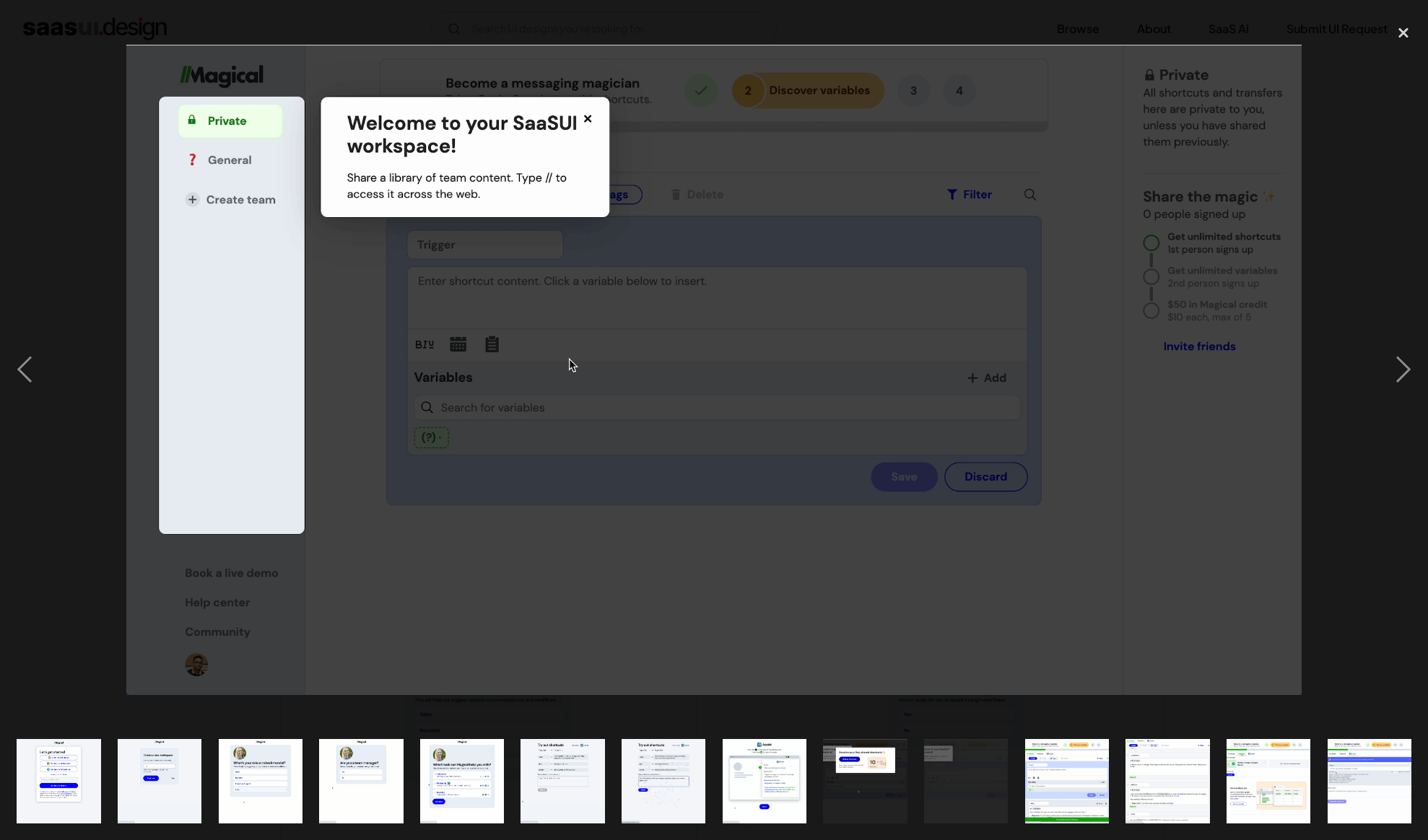
click at [1366, 322] on div at bounding box center [714, 370] width 1428 height 706
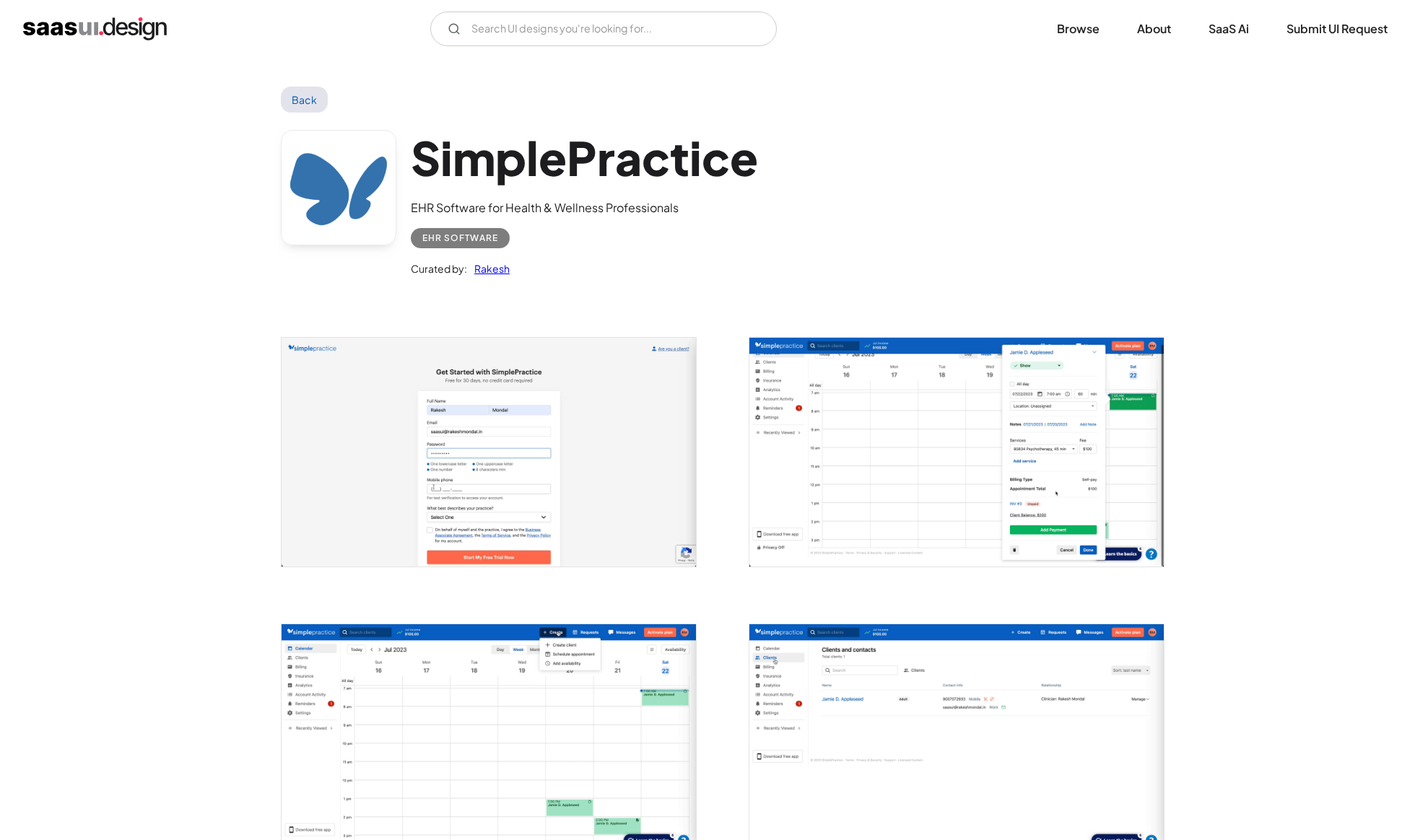
click at [809, 416] on img "open lightbox" at bounding box center [956, 451] width 414 height 229
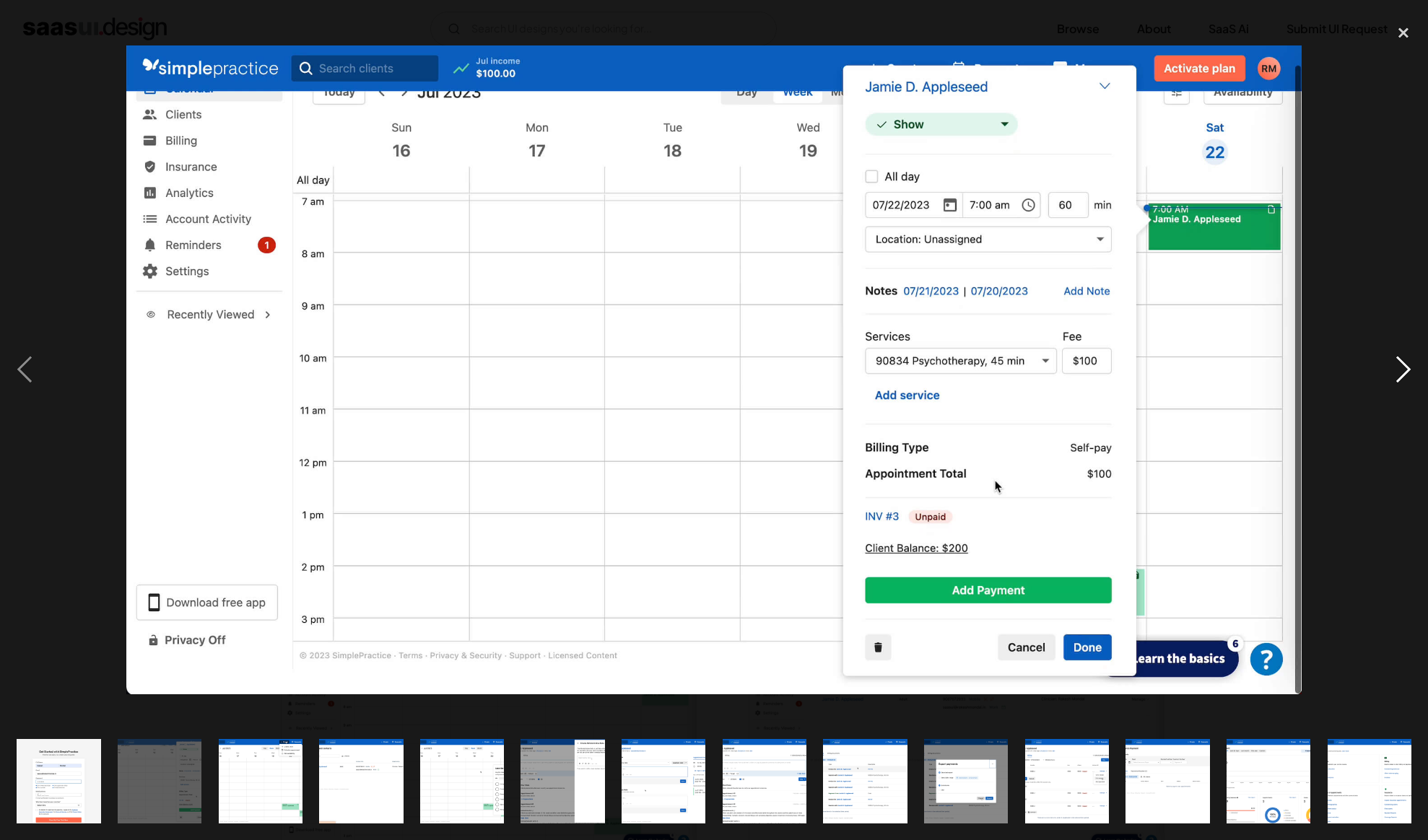
click at [1411, 375] on div "next image" at bounding box center [1403, 370] width 49 height 706
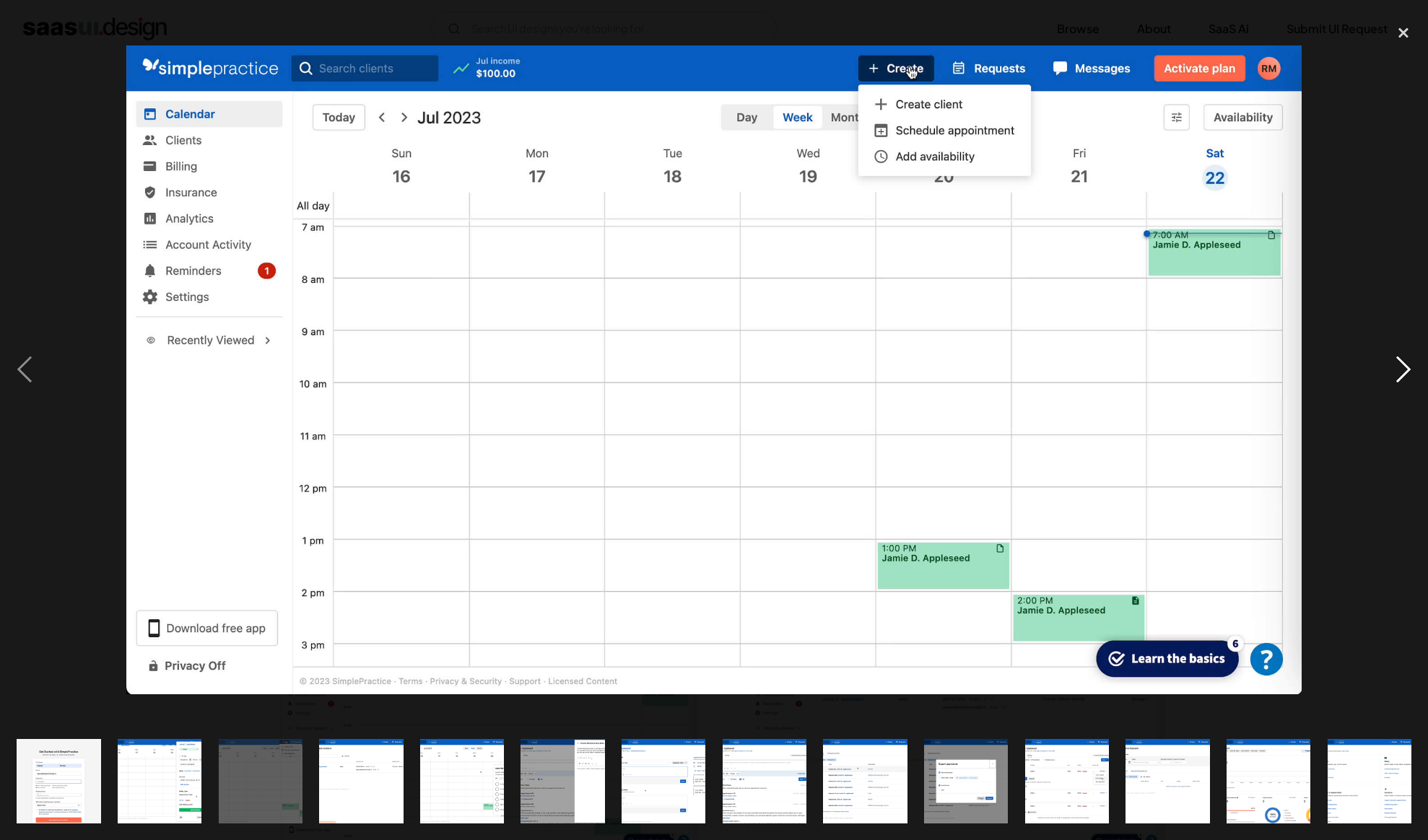
click at [1411, 375] on div "next image" at bounding box center [1403, 370] width 49 height 706
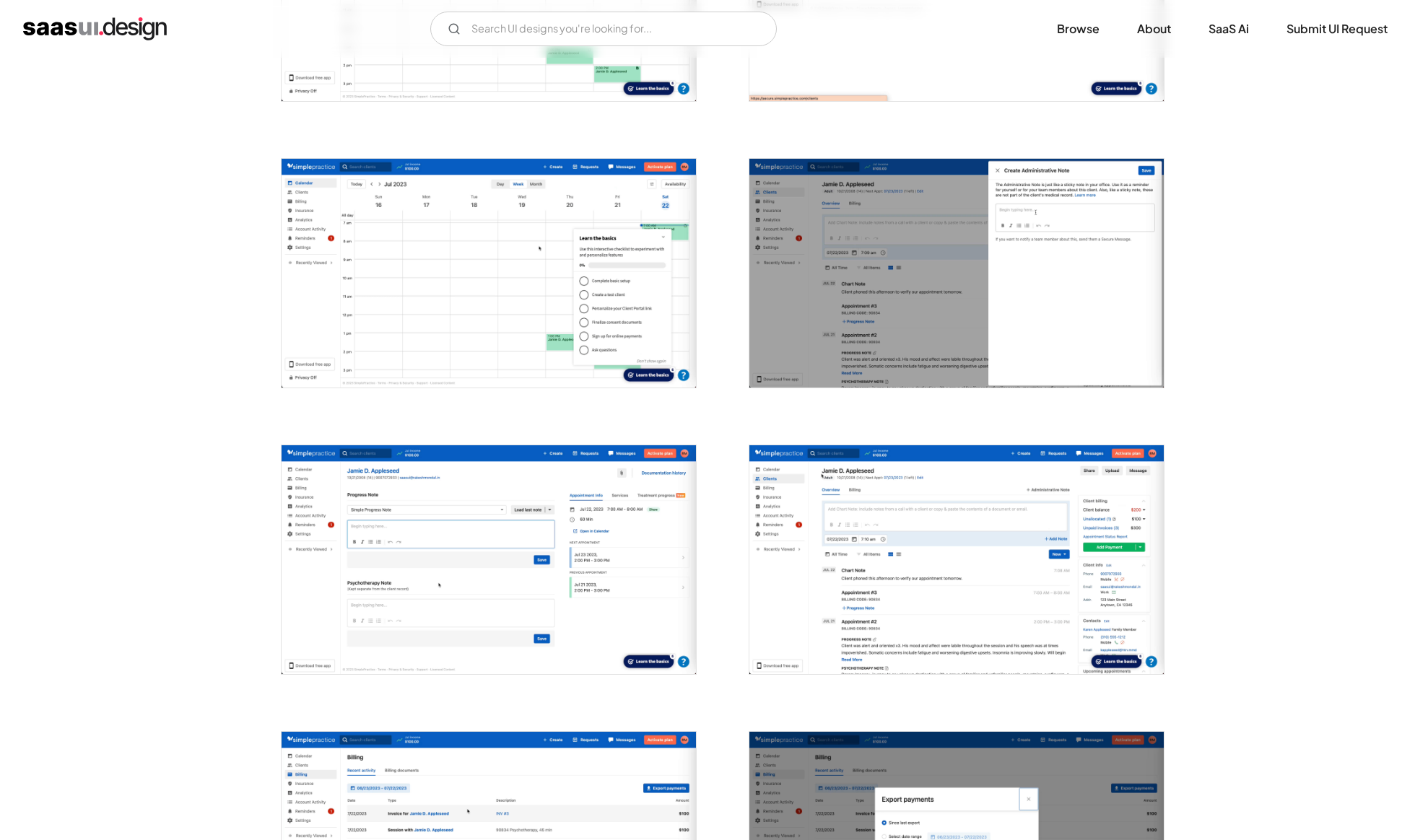
scroll to position [835, 0]
